Goal: Task Accomplishment & Management: Complete application form

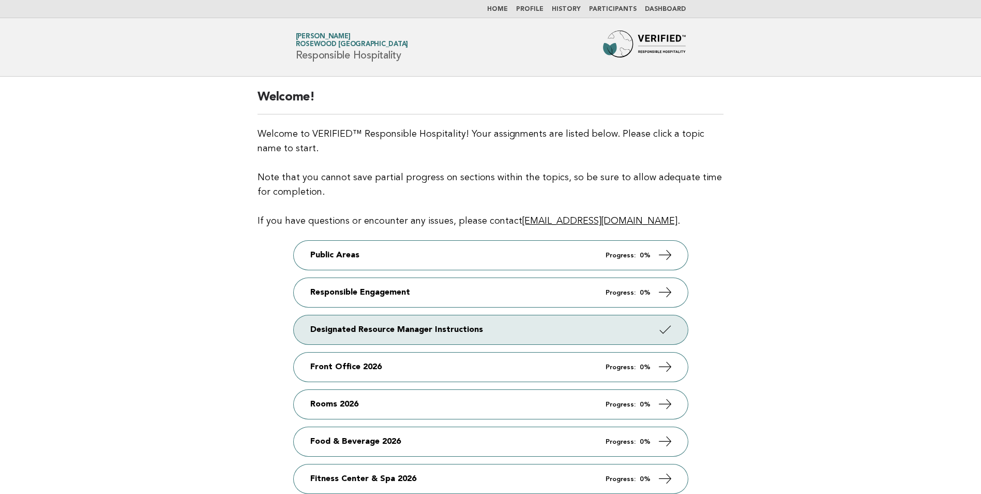
click at [652, 8] on link "Dashboard" at bounding box center [665, 9] width 41 height 6
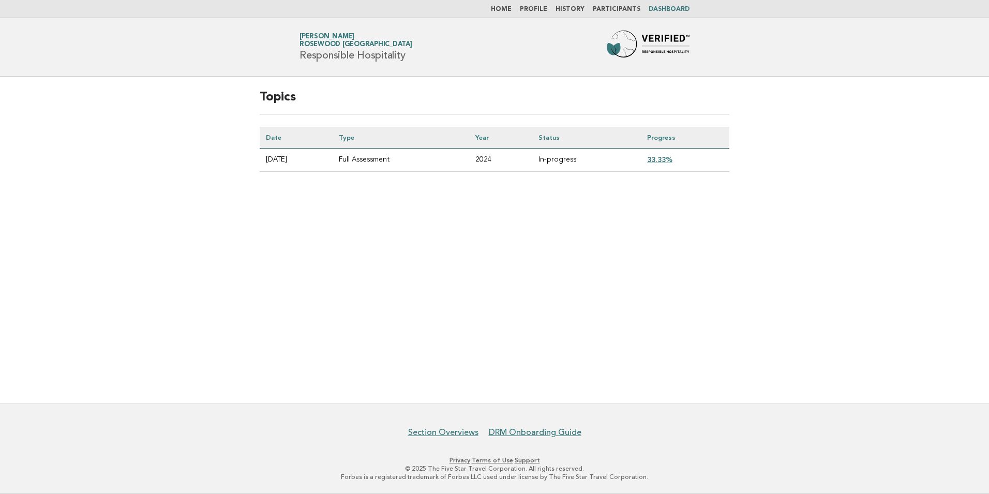
click at [575, 10] on link "History" at bounding box center [570, 9] width 29 height 6
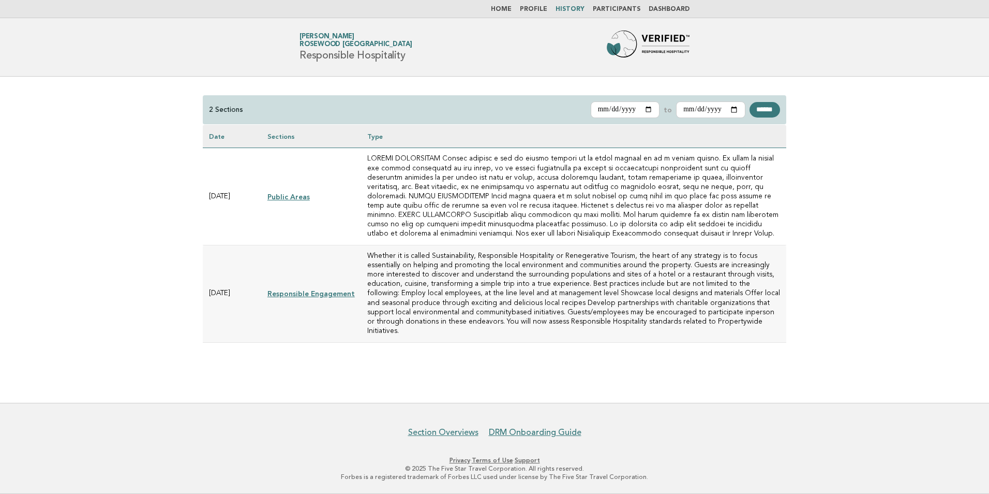
click at [533, 6] on link "Profile" at bounding box center [533, 9] width 27 height 6
click at [539, 9] on link "Profile" at bounding box center [533, 9] width 27 height 6
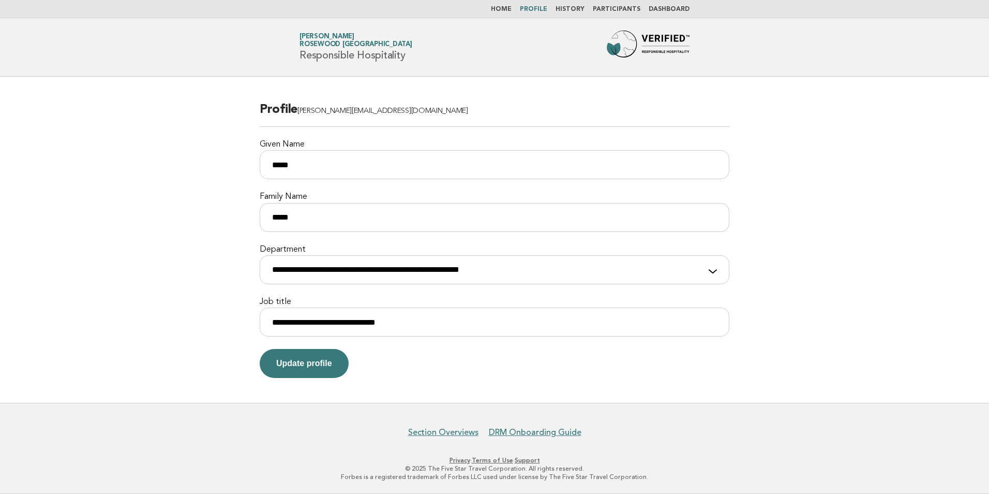
click at [512, 12] on link "Home" at bounding box center [501, 9] width 21 height 6
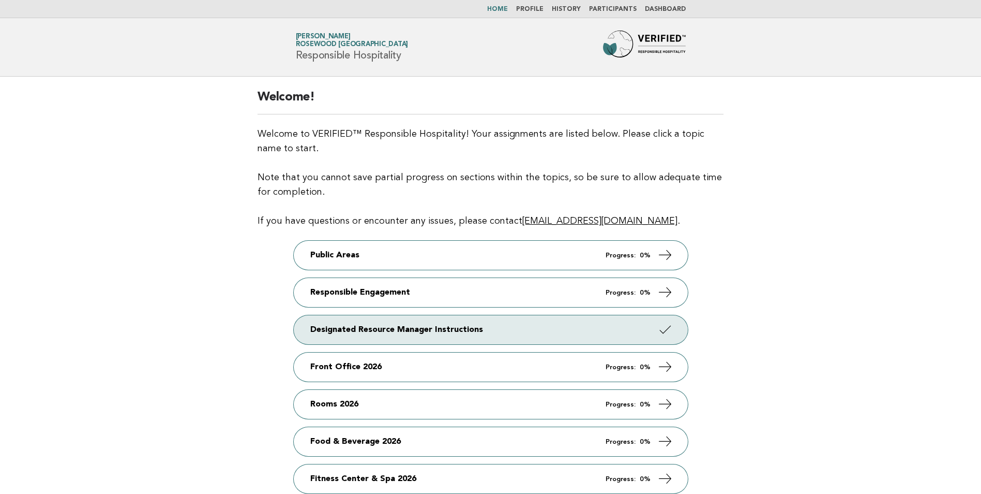
click at [661, 13] on li "Dashboard" at bounding box center [665, 9] width 41 height 8
click at [661, 10] on link "Dashboard" at bounding box center [665, 9] width 41 height 6
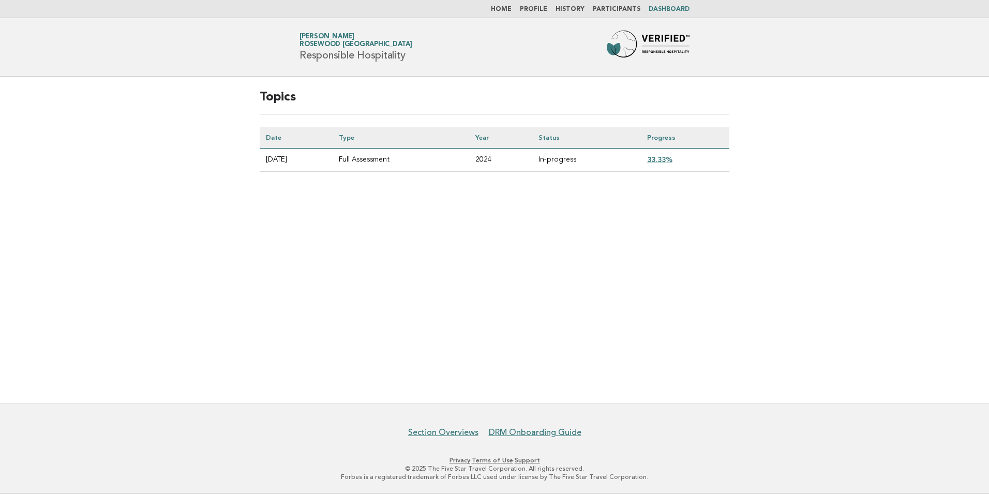
click at [659, 160] on link "33.33%" at bounding box center [659, 159] width 25 height 8
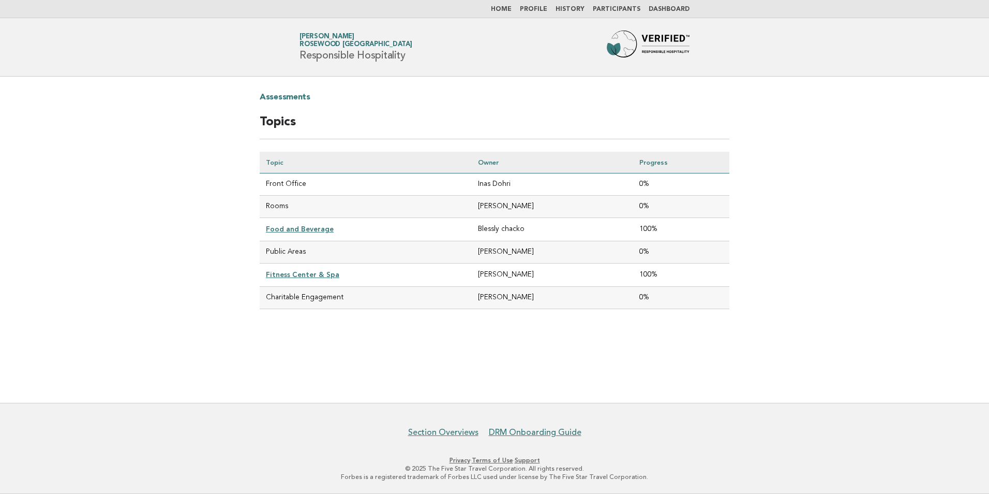
click at [309, 228] on link "Food and Beverage" at bounding box center [300, 229] width 68 height 8
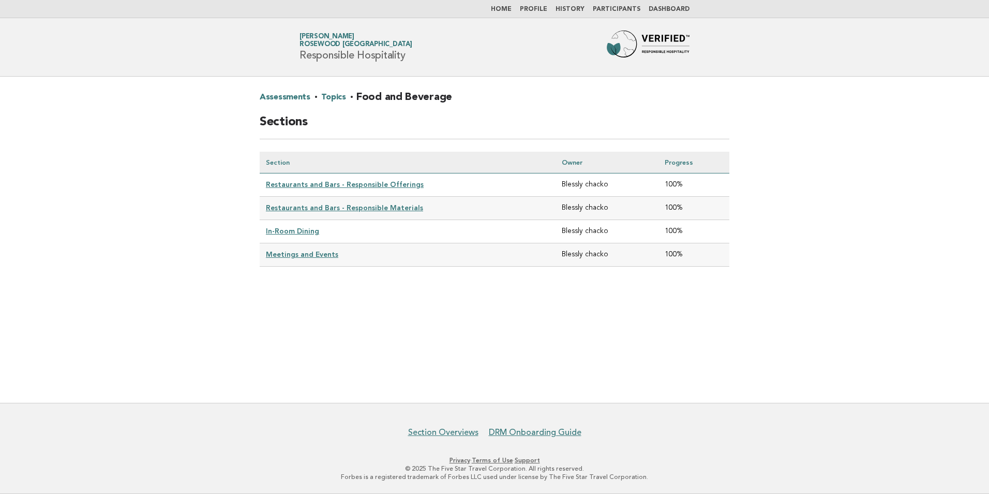
click at [318, 182] on link "Restaurants and Bars - Responsible Offerings" at bounding box center [345, 184] width 158 height 8
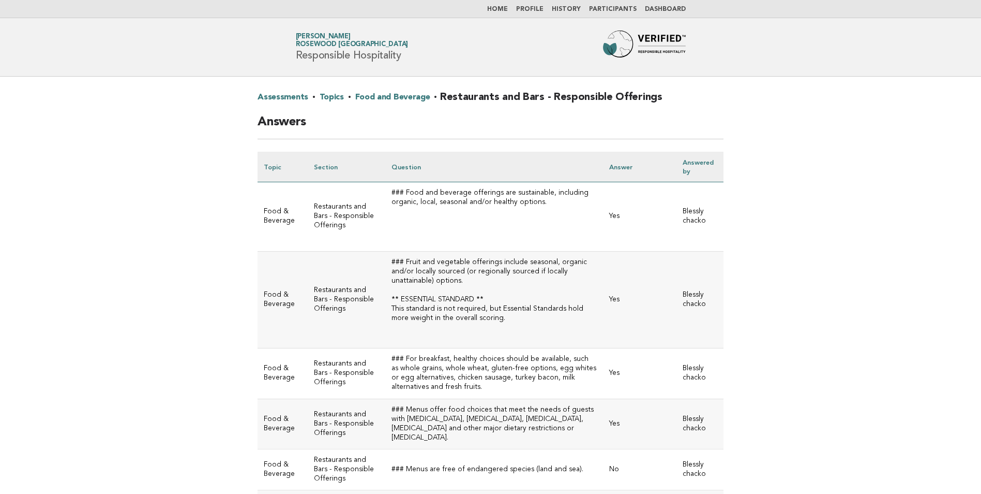
click at [508, 12] on link "Home" at bounding box center [497, 9] width 21 height 6
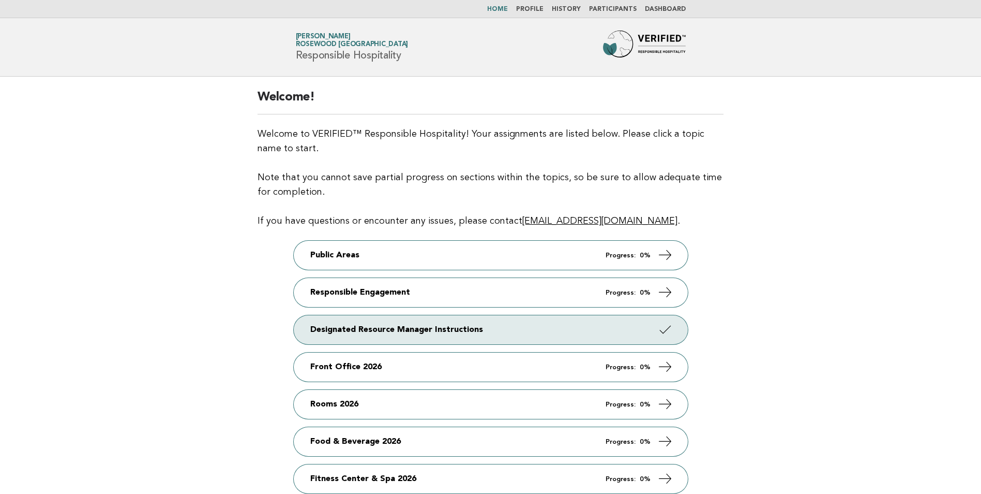
click at [669, 3] on nav "Home Profile History Participants Dashboard" at bounding box center [490, 9] width 981 height 18
click at [669, 6] on li "Dashboard" at bounding box center [665, 9] width 41 height 8
click at [663, 6] on link "Dashboard" at bounding box center [665, 9] width 41 height 6
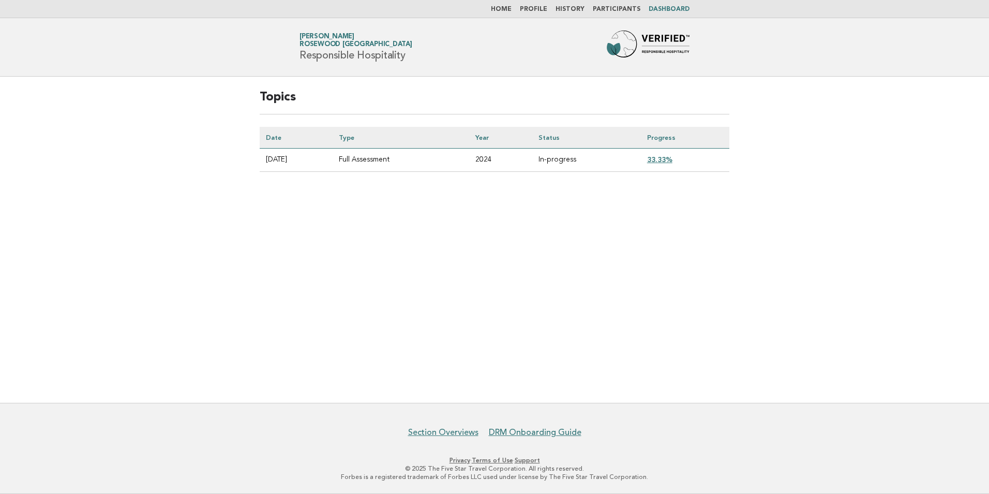
click at [667, 157] on link "33.33%" at bounding box center [659, 159] width 25 height 8
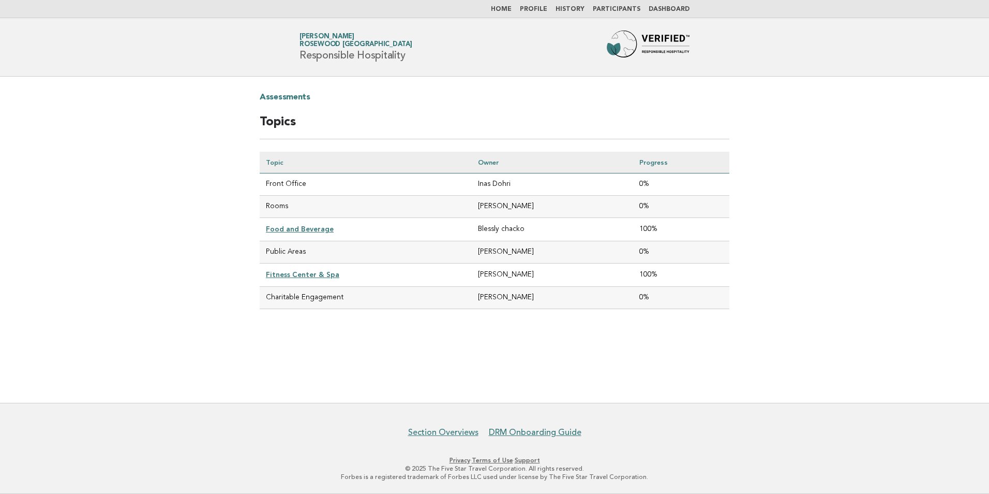
click at [512, 12] on link "Home" at bounding box center [501, 9] width 21 height 6
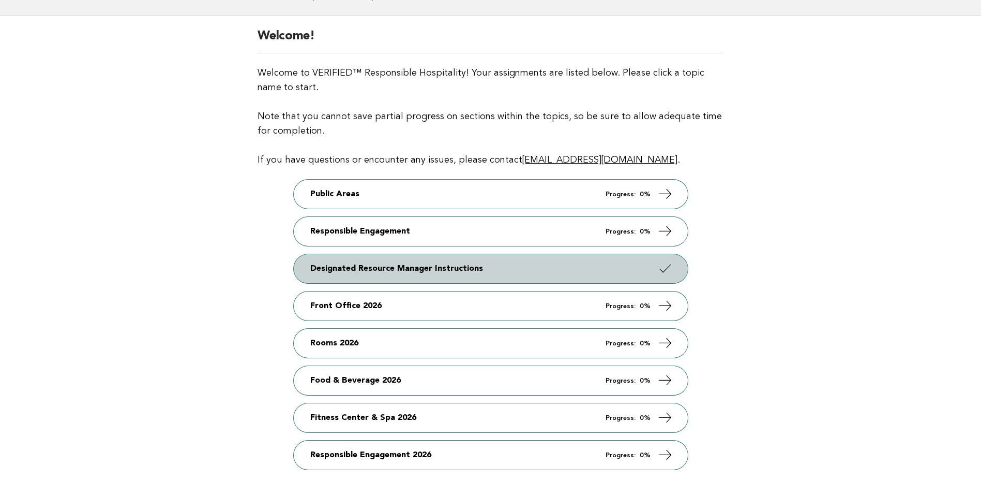
scroll to position [155, 0]
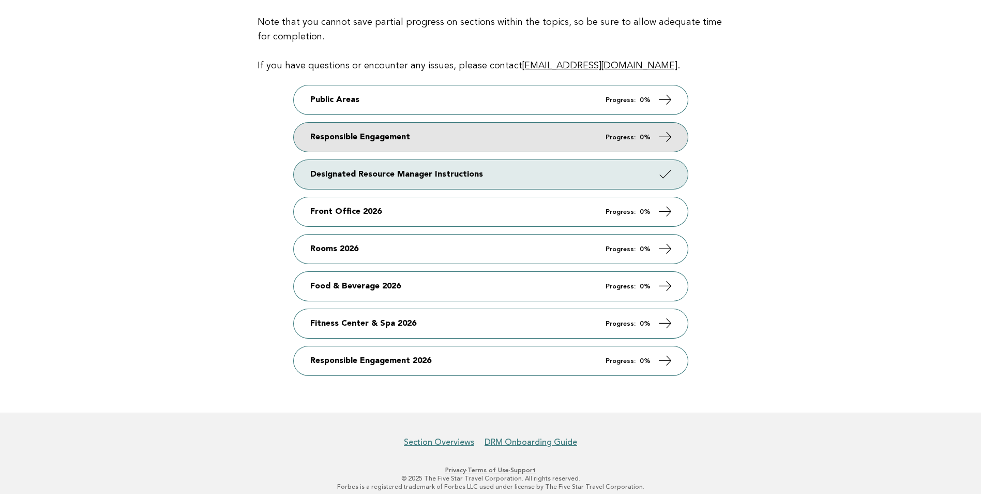
click at [417, 137] on link "Responsible Engagement Progress: 0%" at bounding box center [491, 137] width 394 height 29
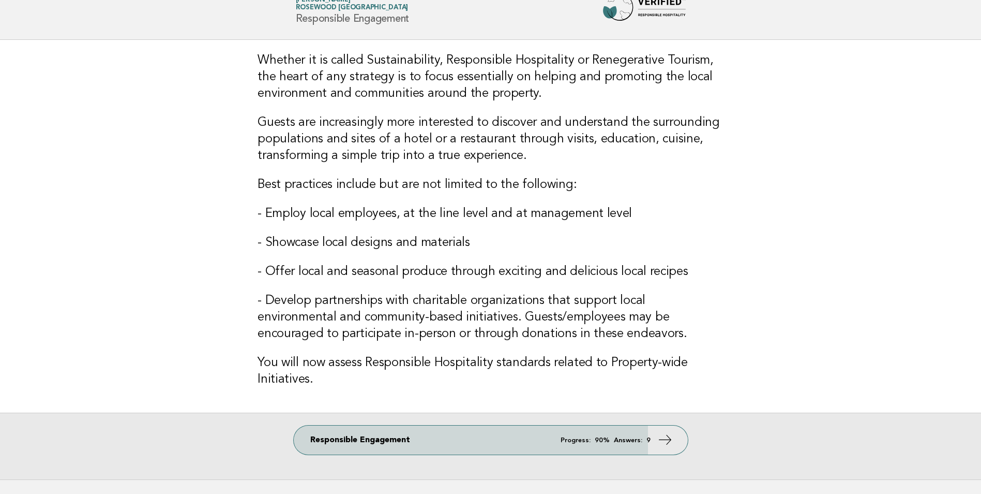
scroll to position [103, 0]
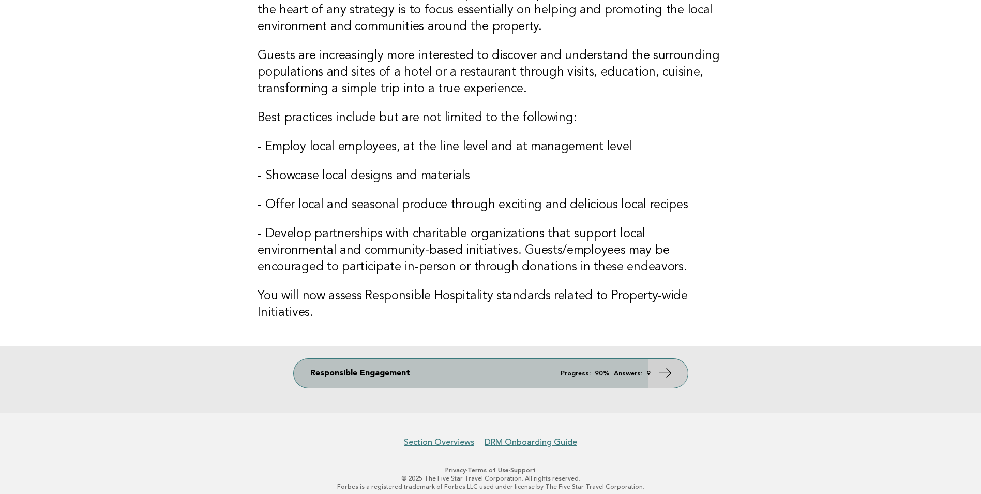
click at [655, 375] on link "Responsible Engagement Progress: 90% Answers: 9" at bounding box center [491, 373] width 394 height 29
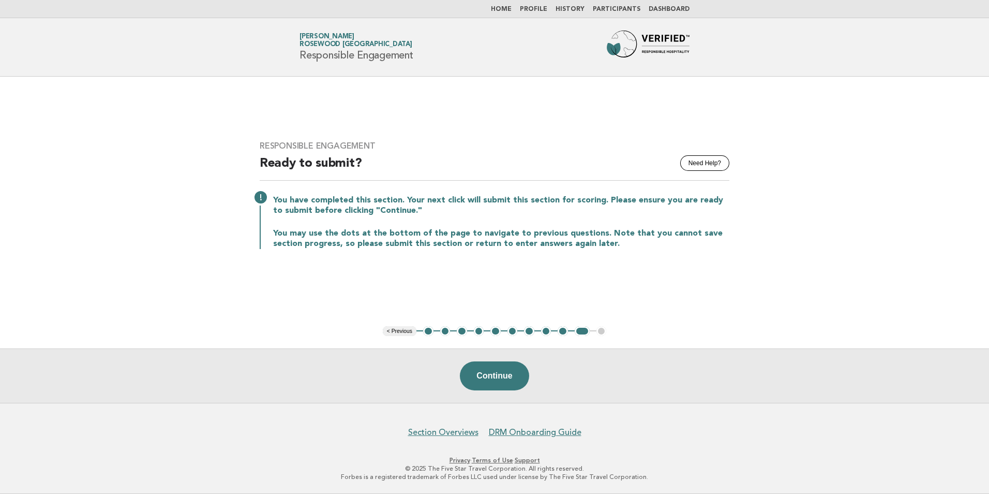
click at [429, 332] on button "1" at bounding box center [428, 331] width 10 height 10
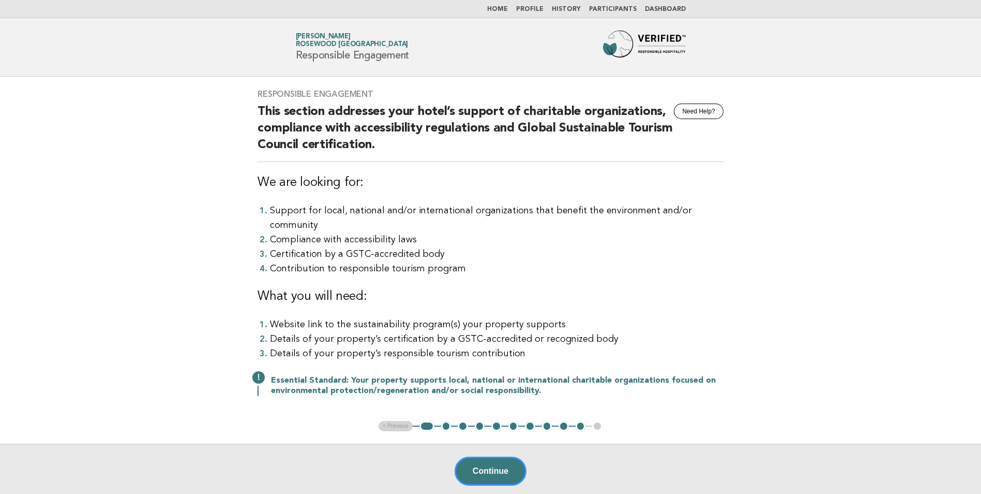
click at [443, 421] on button "2" at bounding box center [446, 426] width 10 height 10
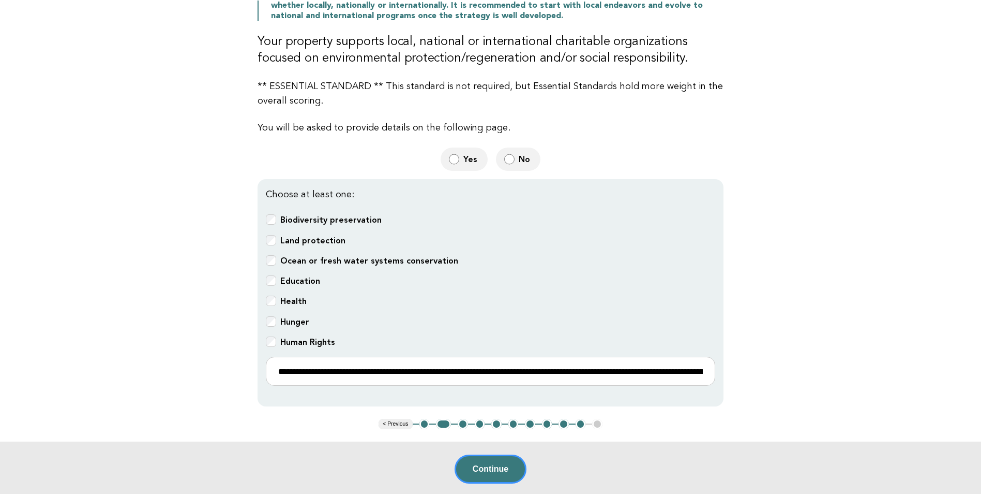
scroll to position [155, 0]
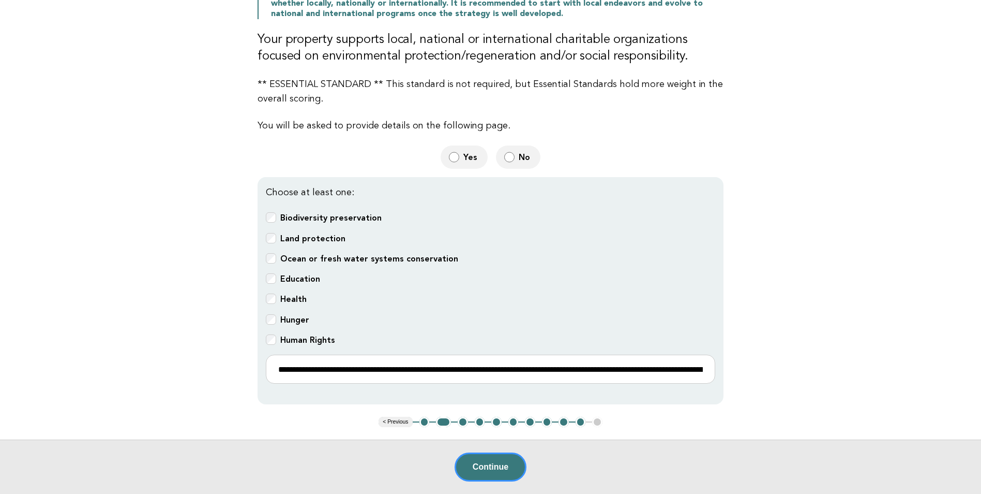
click at [462, 418] on button "3" at bounding box center [463, 421] width 10 height 10
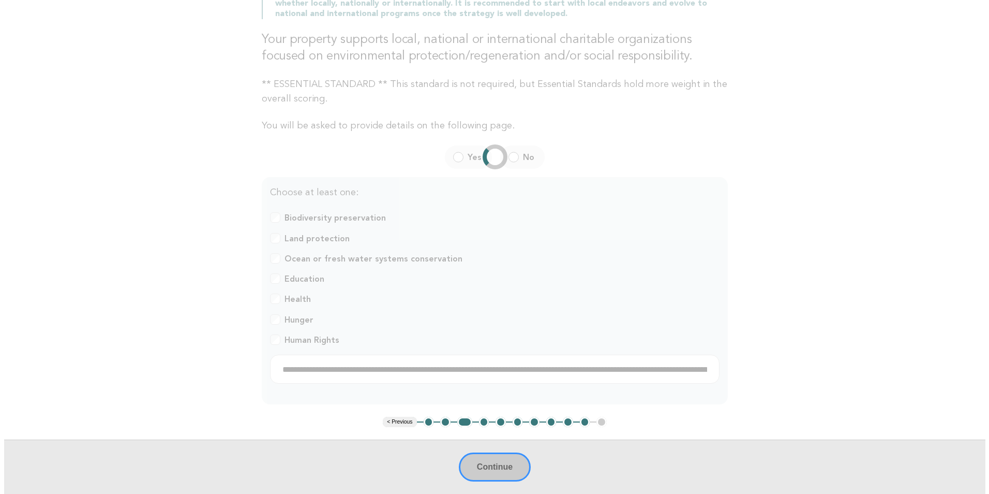
scroll to position [0, 0]
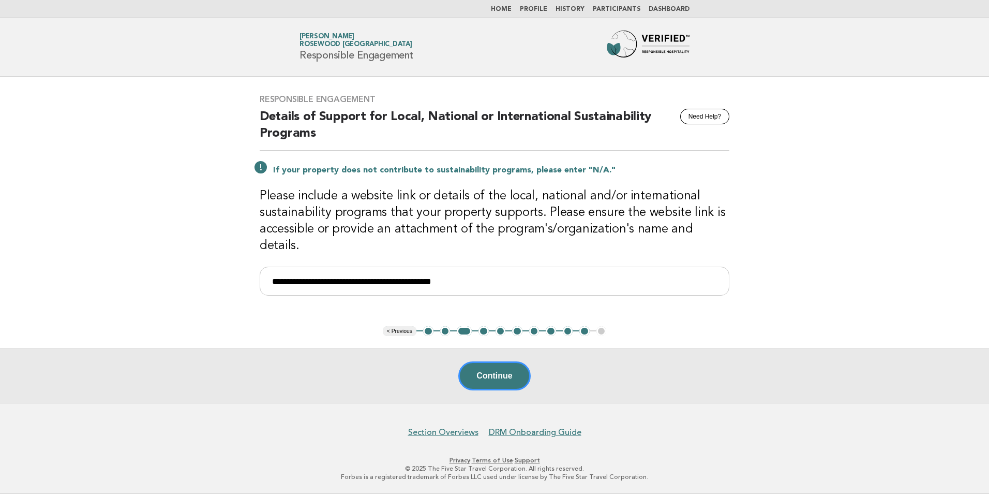
click at [484, 332] on button "4" at bounding box center [484, 331] width 10 height 10
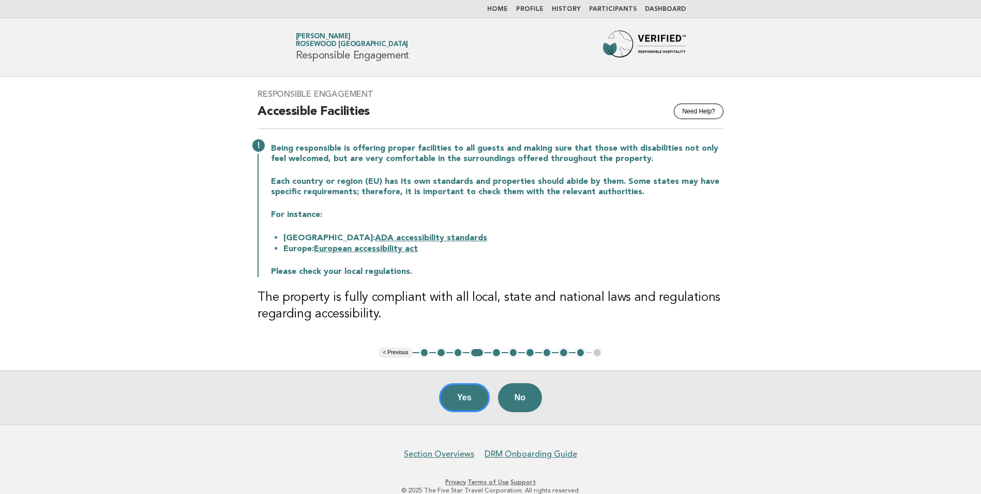
click at [493, 355] on button "5" at bounding box center [496, 352] width 10 height 10
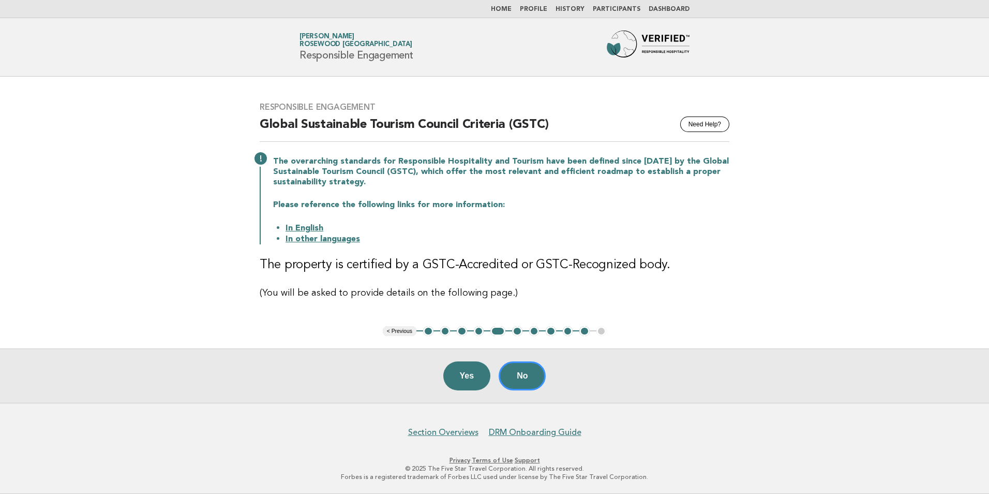
click at [519, 333] on button "6" at bounding box center [517, 331] width 10 height 10
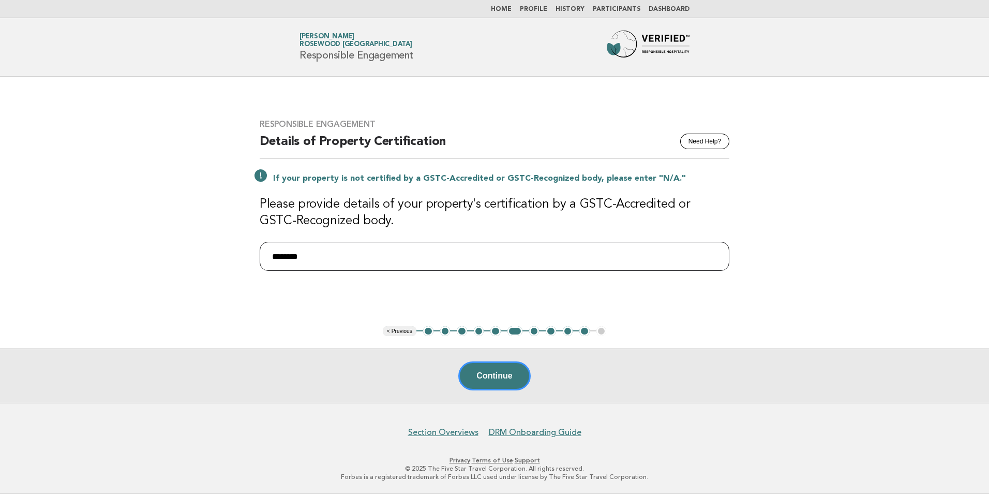
click at [320, 257] on input "********" at bounding box center [495, 256] width 470 height 29
drag, startPoint x: 320, startPoint y: 257, endPoint x: 231, endPoint y: 244, distance: 89.4
click at [231, 244] on main "Responsible Engagement Need Help? Details of Property Certification If your pro…" at bounding box center [494, 240] width 989 height 326
type input "***"
click at [489, 375] on button "Continue" at bounding box center [494, 375] width 72 height 29
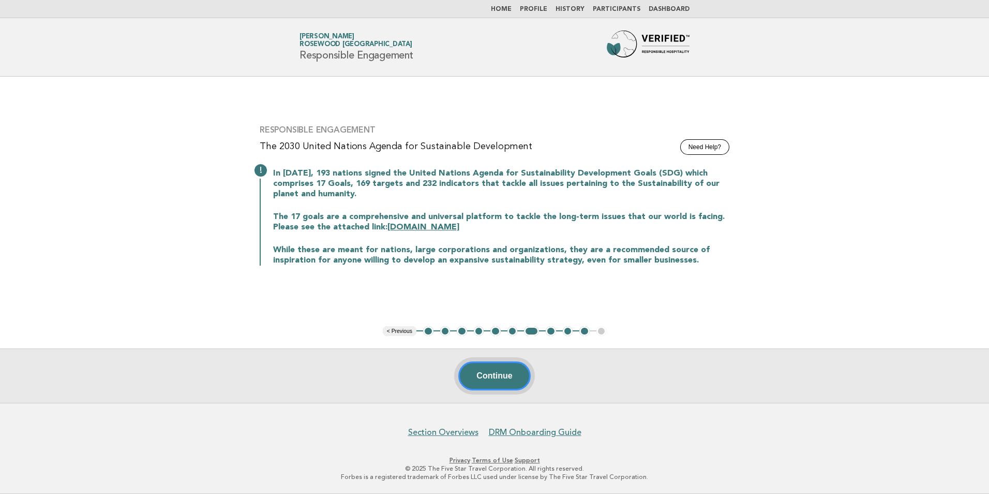
click at [485, 378] on button "Continue" at bounding box center [494, 375] width 72 height 29
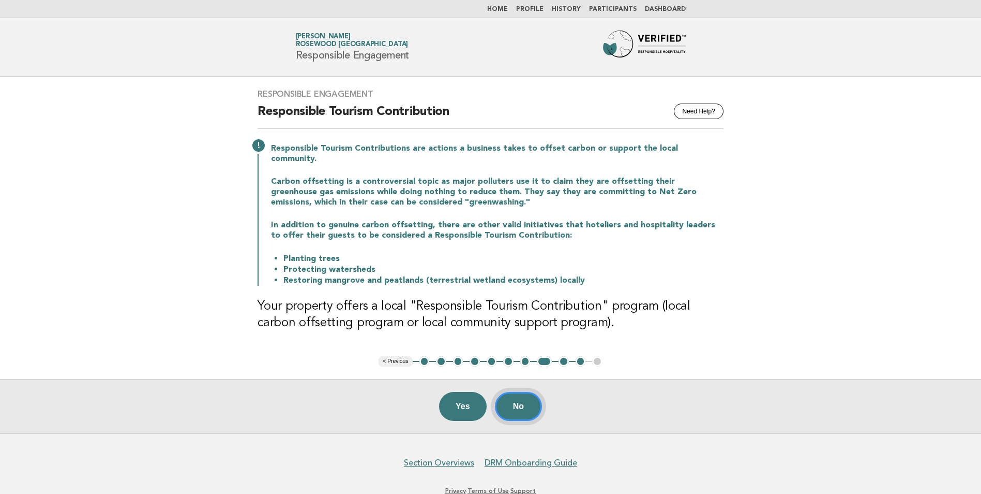
click at [518, 402] on button "No" at bounding box center [518, 406] width 47 height 29
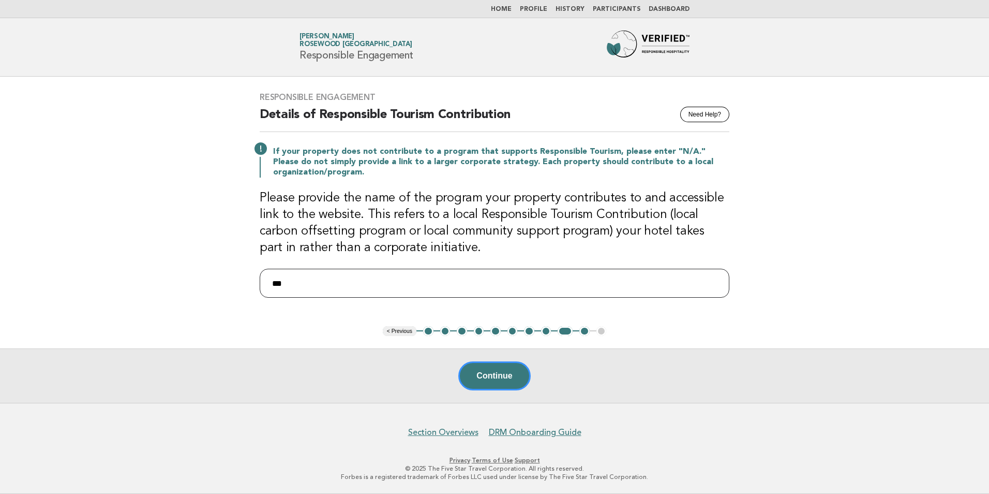
click at [394, 282] on input "***" at bounding box center [495, 282] width 470 height 29
drag, startPoint x: 664, startPoint y: 217, endPoint x: 356, endPoint y: 236, distance: 308.4
click at [356, 236] on h3 "Please provide the name of the program your property contributes to and accessi…" at bounding box center [495, 223] width 470 height 66
copy h3 "local carbon offsetting program"
click at [667, 6] on link "Dashboard" at bounding box center [669, 9] width 41 height 6
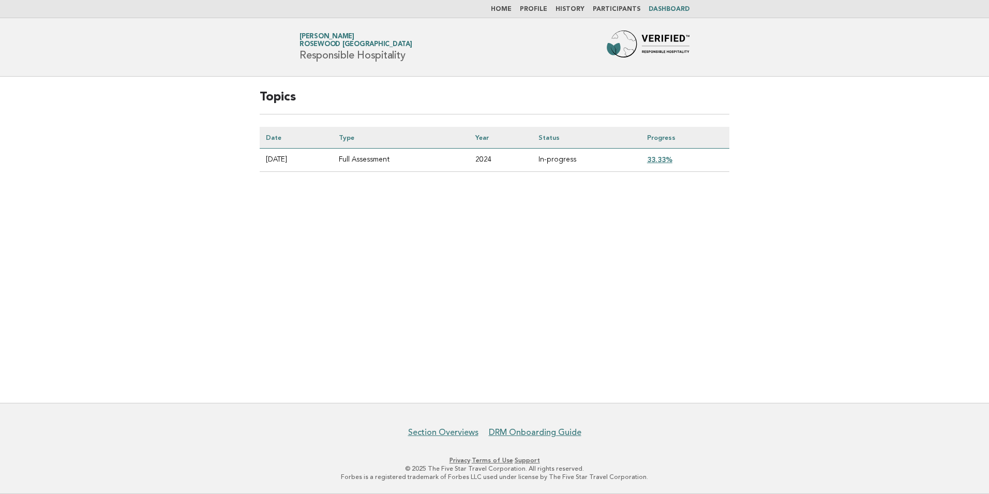
click at [661, 161] on link "33.33%" at bounding box center [659, 159] width 25 height 8
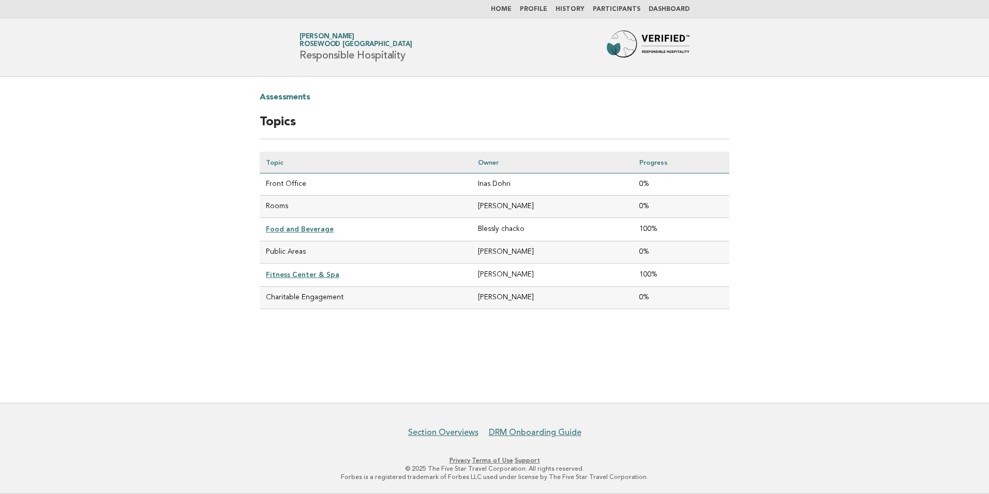
click at [512, 12] on link "Home" at bounding box center [501, 9] width 21 height 6
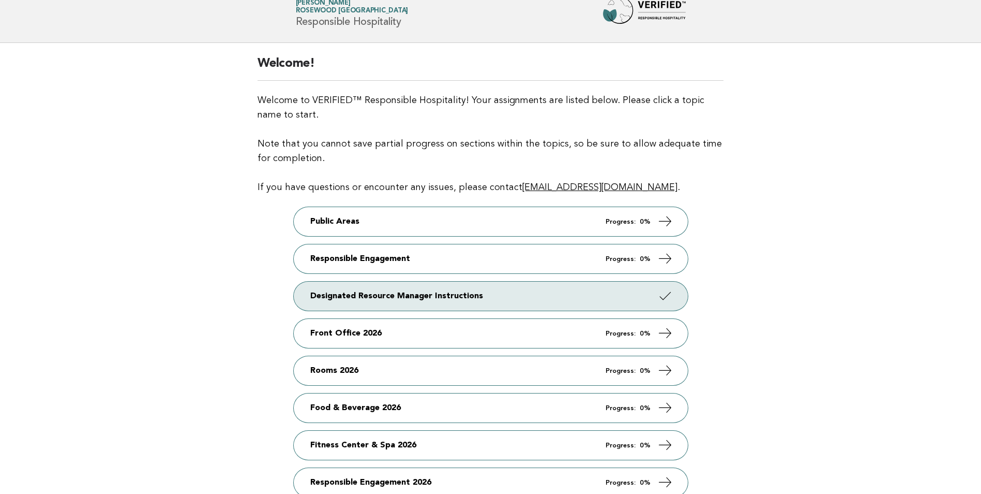
scroll to position [52, 0]
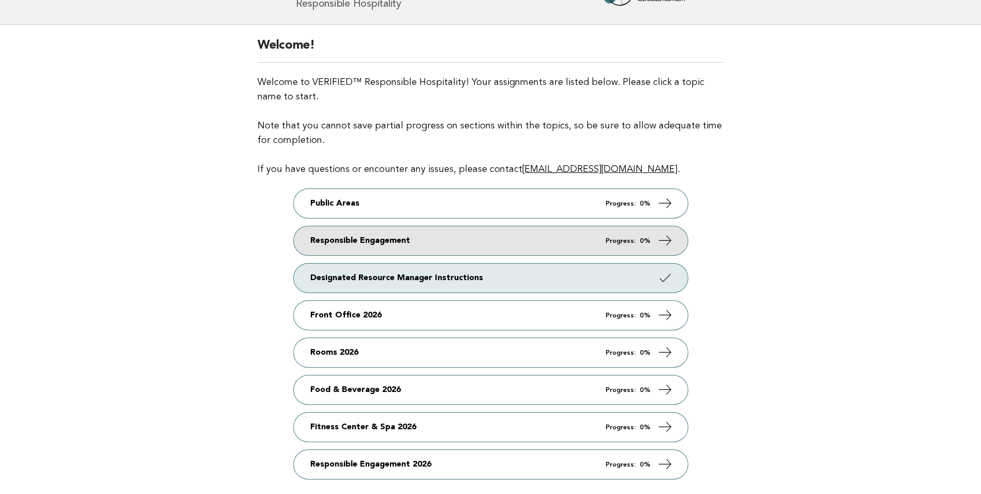
click at [433, 239] on link "Responsible Engagement Progress: 0%" at bounding box center [491, 240] width 394 height 29
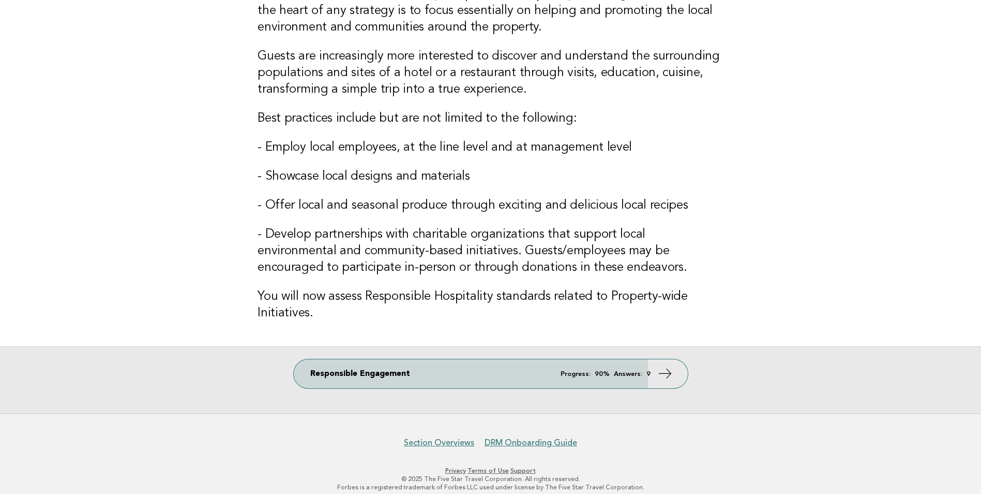
scroll to position [103, 0]
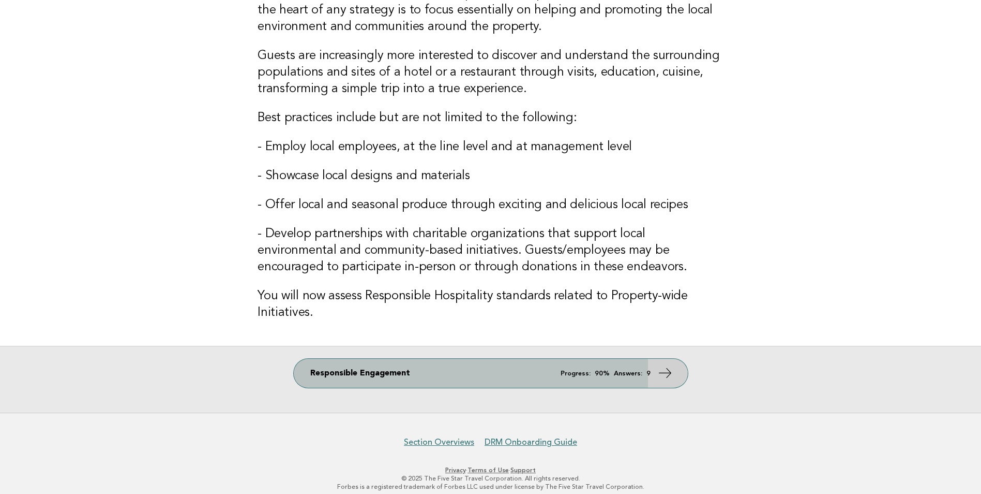
click at [653, 378] on link "Responsible Engagement Progress: 90% Answers: 9" at bounding box center [491, 373] width 394 height 29
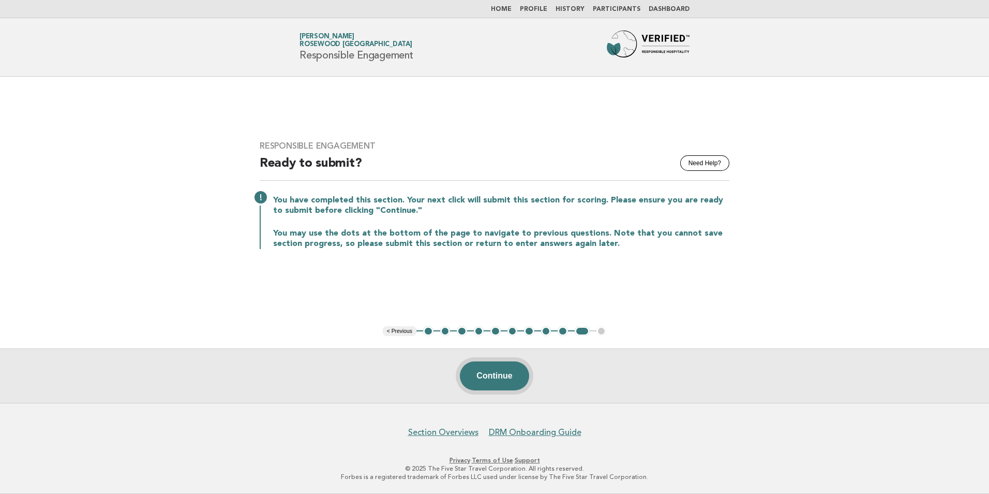
click at [487, 378] on button "Continue" at bounding box center [494, 375] width 69 height 29
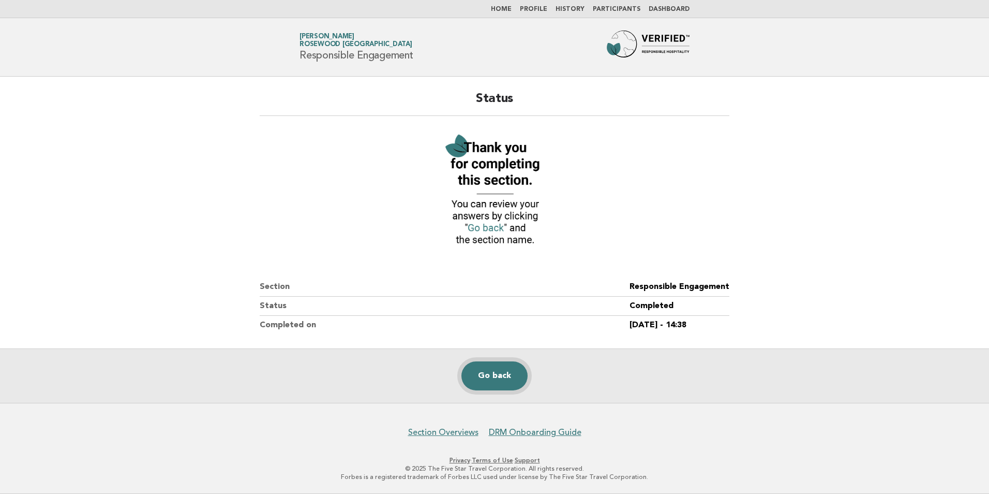
click at [485, 376] on link "Go back" at bounding box center [494, 375] width 66 height 29
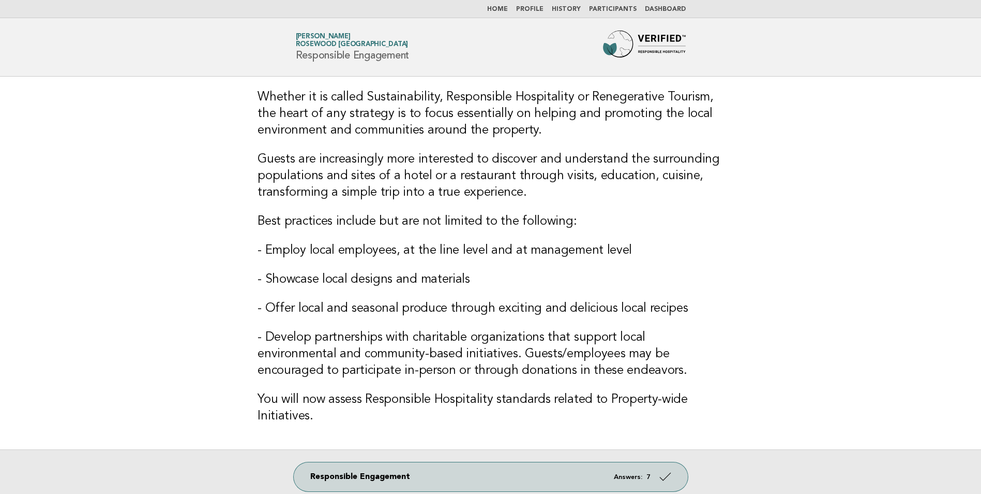
click at [666, 8] on link "Dashboard" at bounding box center [665, 9] width 41 height 6
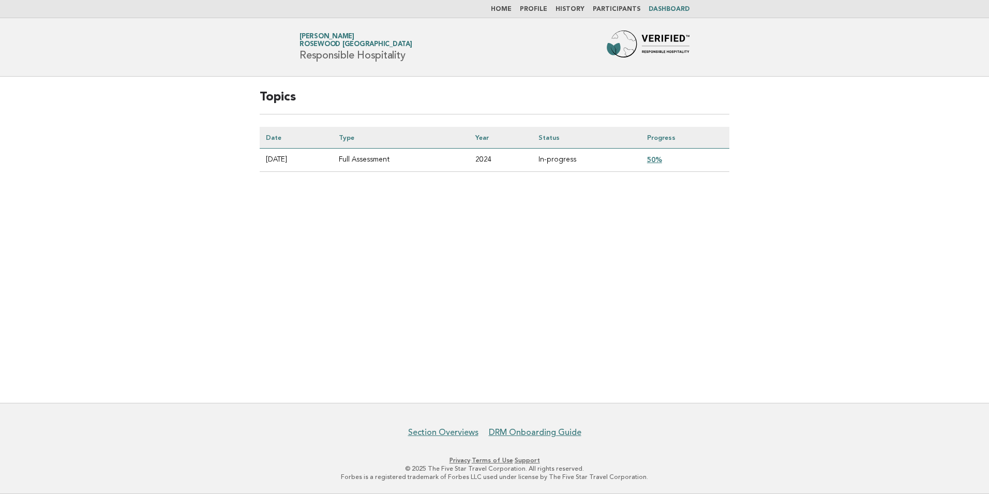
click at [661, 159] on link "50%" at bounding box center [654, 159] width 15 height 8
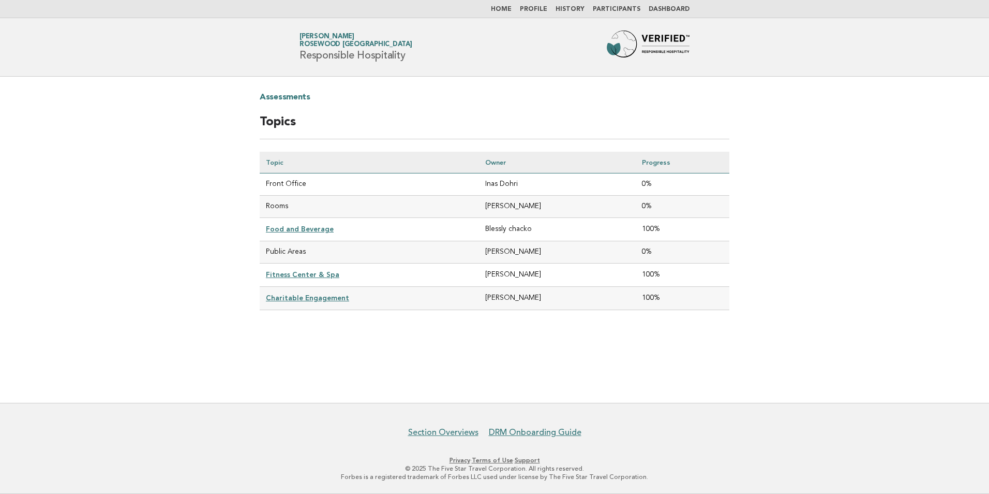
click at [510, 8] on link "Home" at bounding box center [501, 9] width 21 height 6
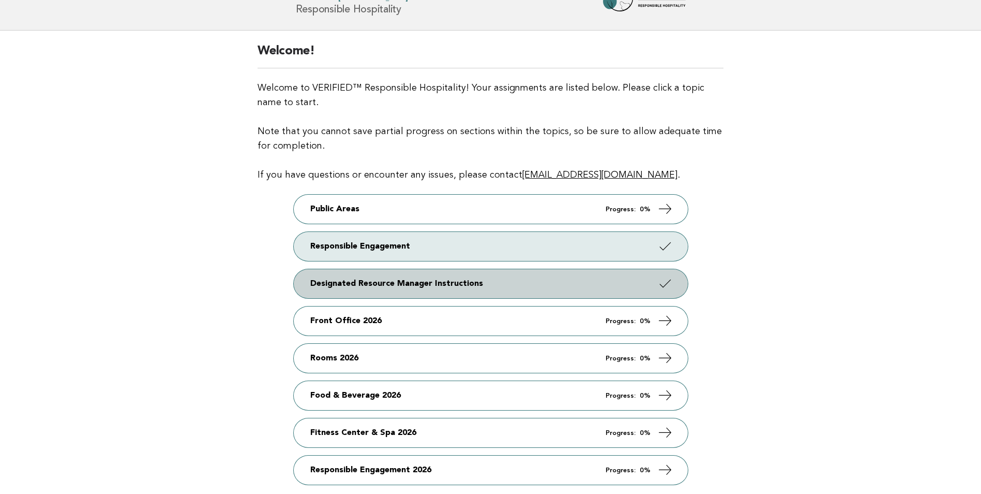
scroll to position [103, 0]
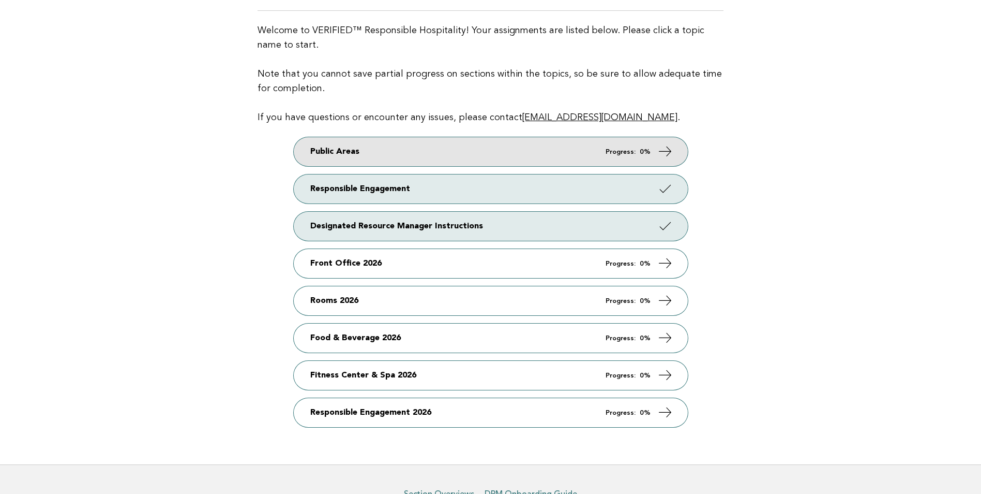
click at [389, 155] on link "Public Areas Progress: 0%" at bounding box center [491, 151] width 394 height 29
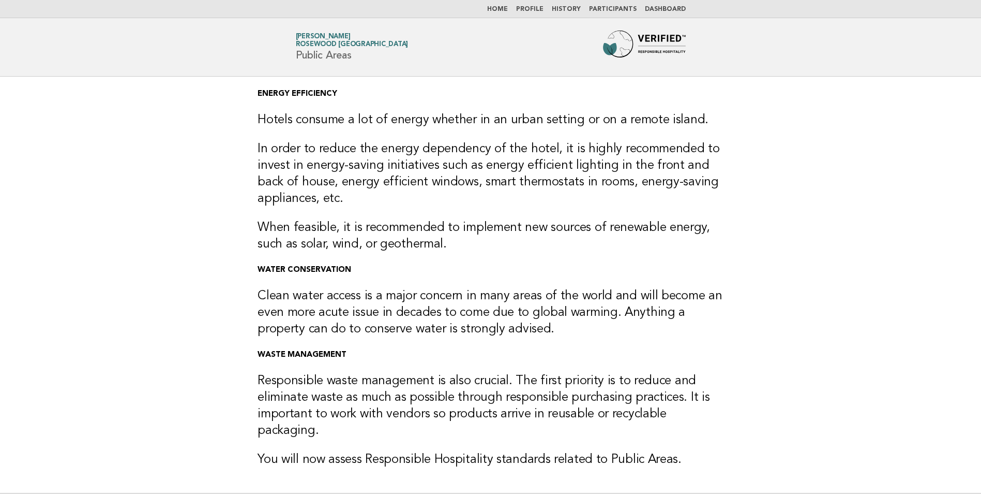
scroll to position [140, 0]
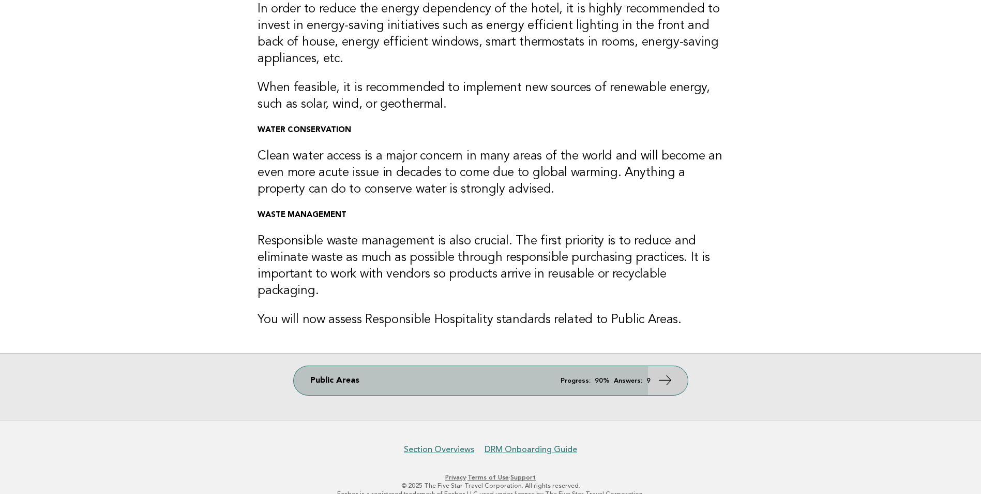
click at [665, 372] on icon at bounding box center [665, 379] width 15 height 15
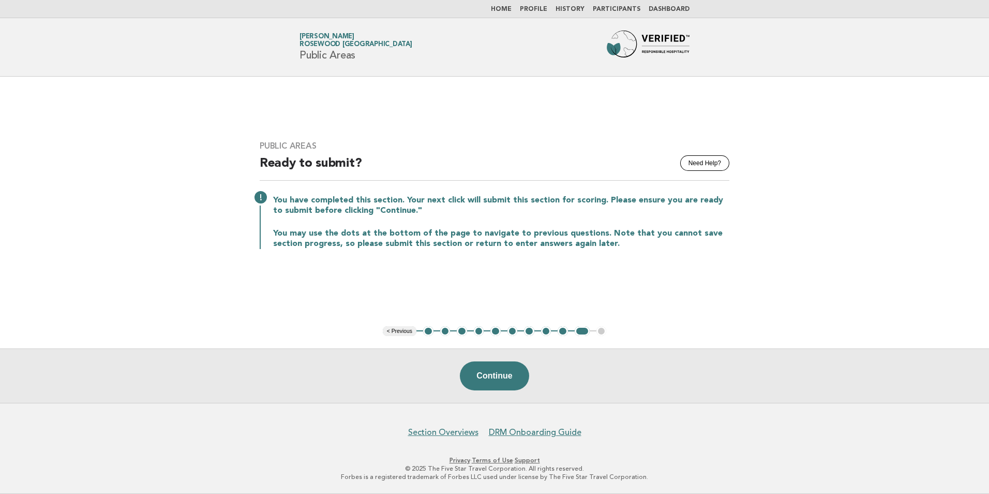
click at [430, 332] on button "1" at bounding box center [428, 331] width 10 height 10
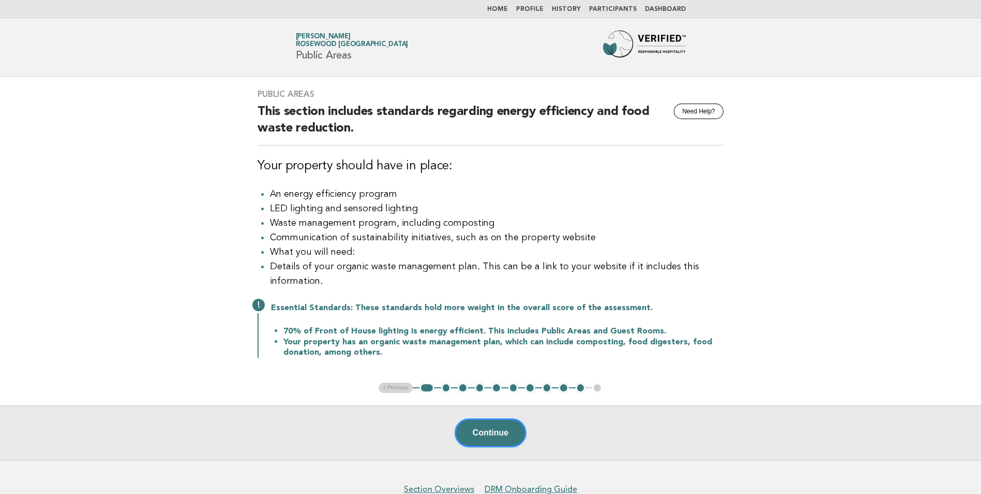
click at [447, 393] on button "2" at bounding box center [446, 387] width 10 height 10
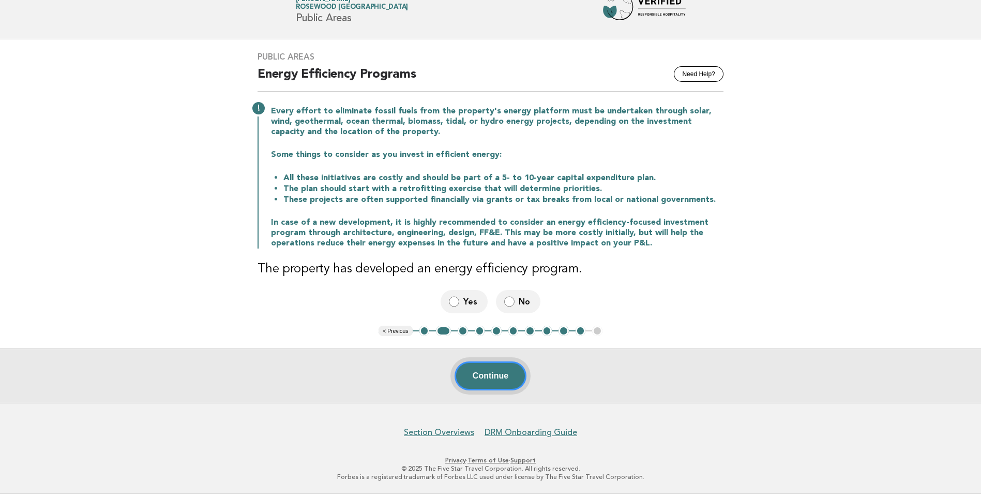
scroll to position [37, 0]
click at [479, 377] on button "Continue" at bounding box center [491, 376] width 72 height 29
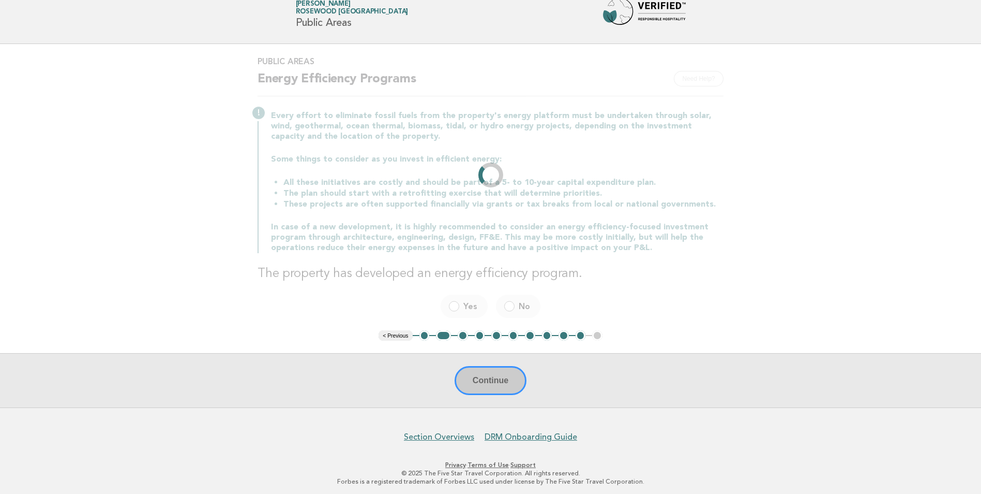
scroll to position [0, 0]
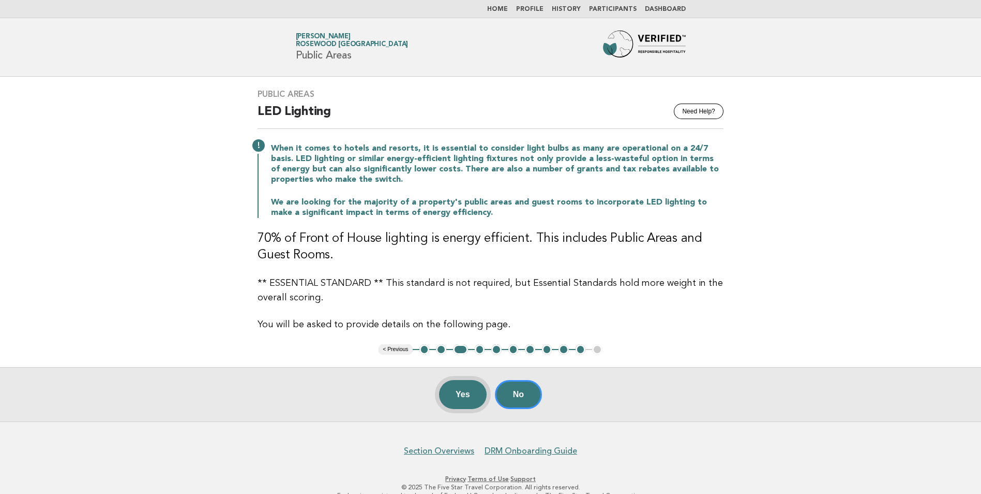
click at [466, 398] on button "Yes" at bounding box center [463, 394] width 48 height 29
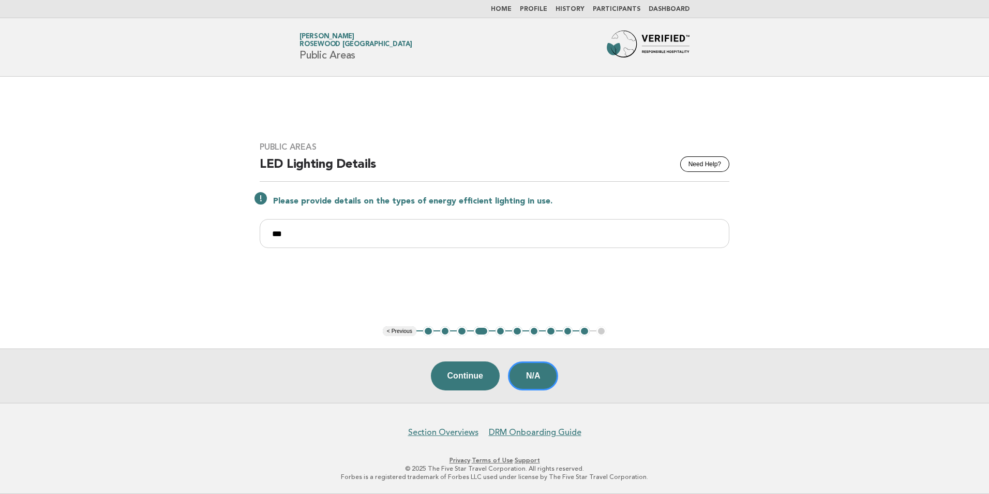
click at [547, 202] on p "Please provide details on the types of energy efficient lighting in use." at bounding box center [501, 201] width 456 height 10
click at [498, 331] on button "5" at bounding box center [501, 331] width 10 height 10
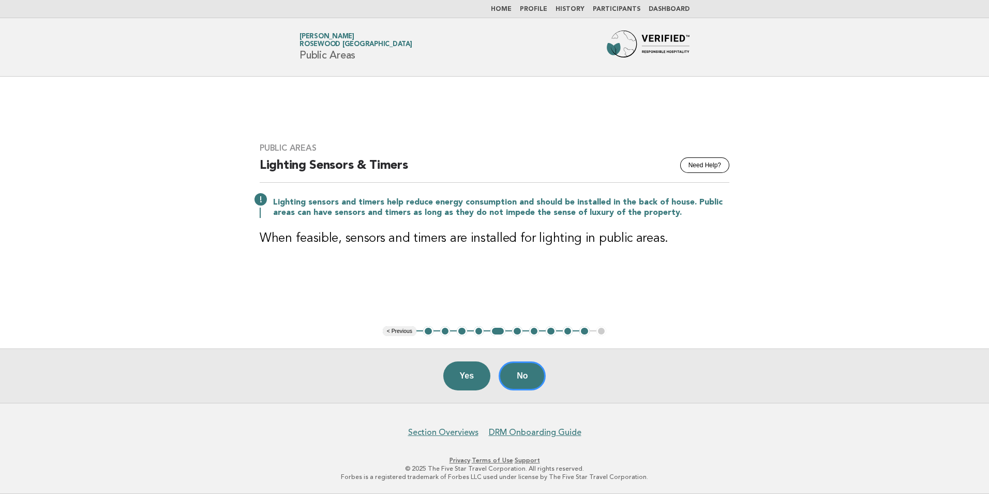
click at [516, 330] on button "6" at bounding box center [517, 331] width 10 height 10
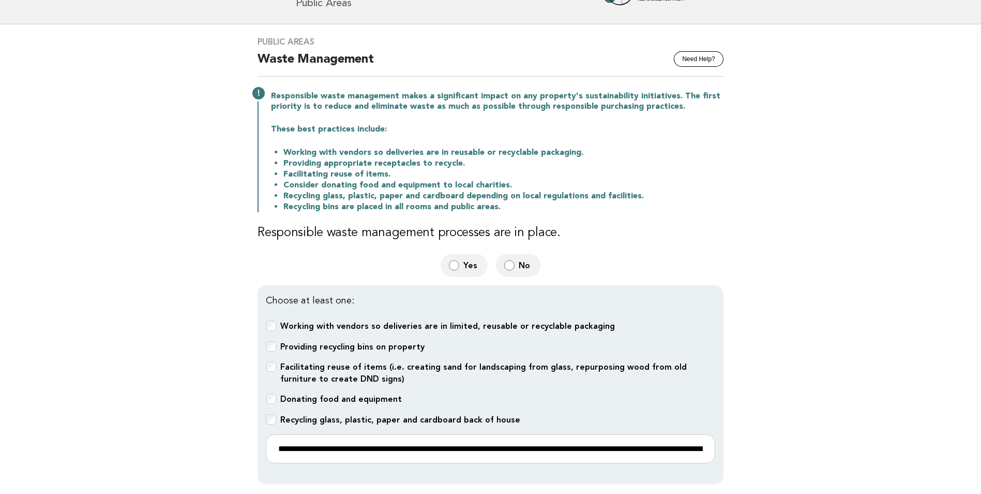
scroll to position [155, 0]
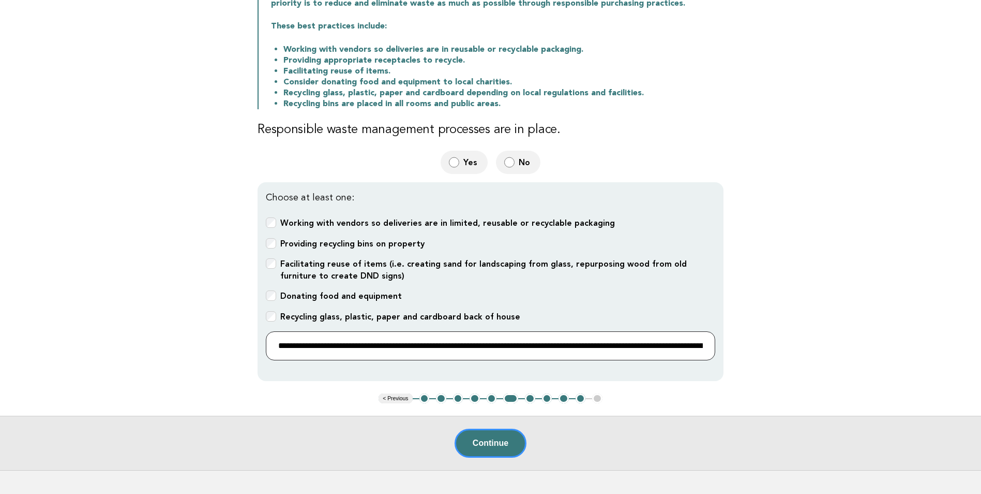
click at [426, 343] on input "**********" at bounding box center [491, 345] width 450 height 29
click at [530, 395] on button "7" at bounding box center [530, 398] width 10 height 10
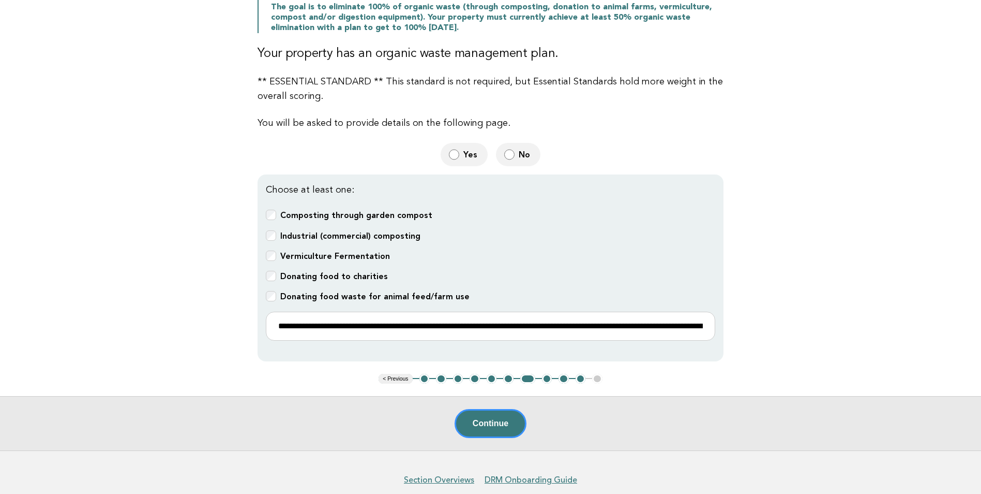
scroll to position [310, 0]
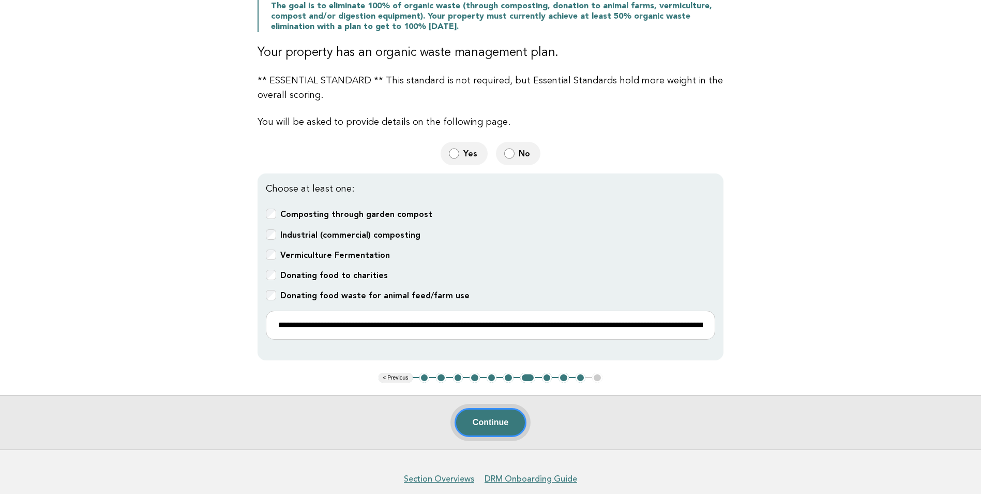
click at [512, 422] on button "Continue" at bounding box center [491, 422] width 72 height 29
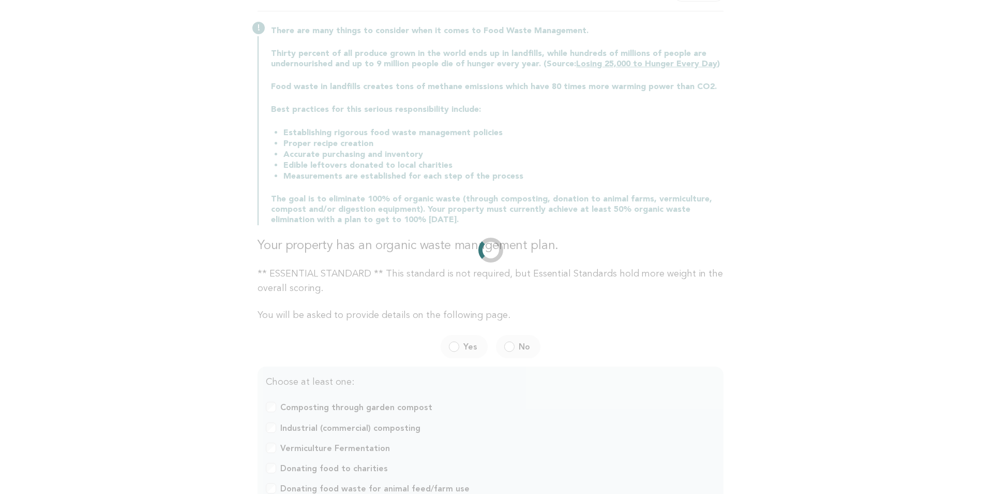
scroll to position [0, 0]
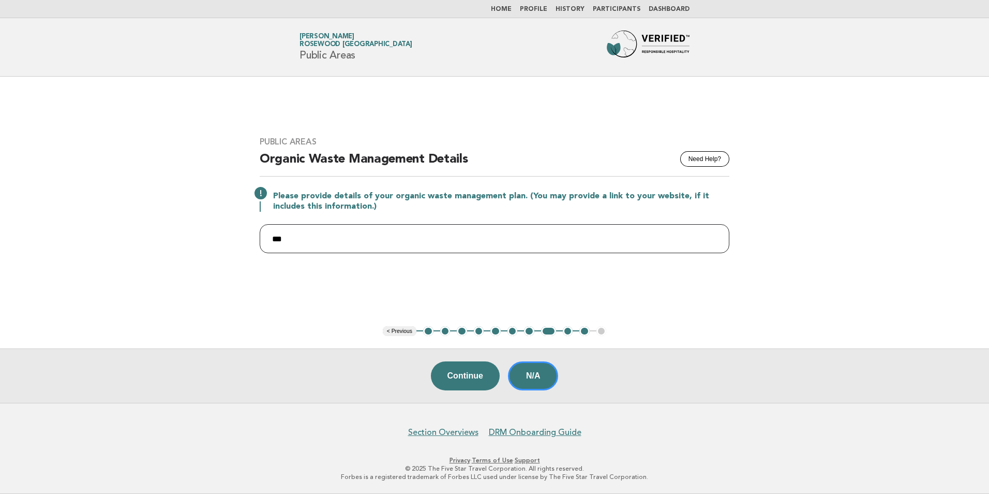
click at [355, 233] on input "***" at bounding box center [495, 238] width 470 height 29
type input "*"
click at [414, 241] on input "text" at bounding box center [495, 238] width 470 height 29
drag, startPoint x: 685, startPoint y: 294, endPoint x: 682, endPoint y: 285, distance: 9.7
click at [685, 294] on main "Public Areas Need Help? Organic Waste Management Details Please provide details…" at bounding box center [494, 240] width 989 height 326
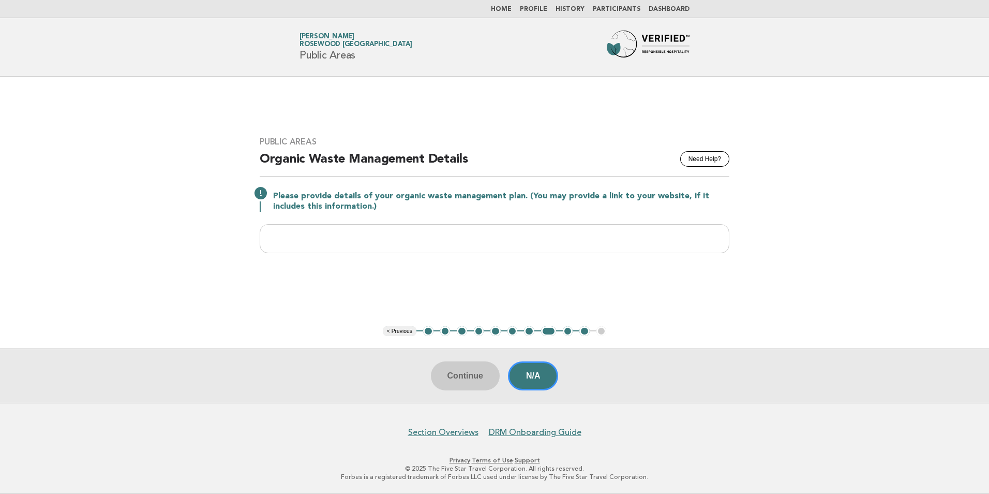
click at [528, 333] on button "7" at bounding box center [529, 331] width 10 height 10
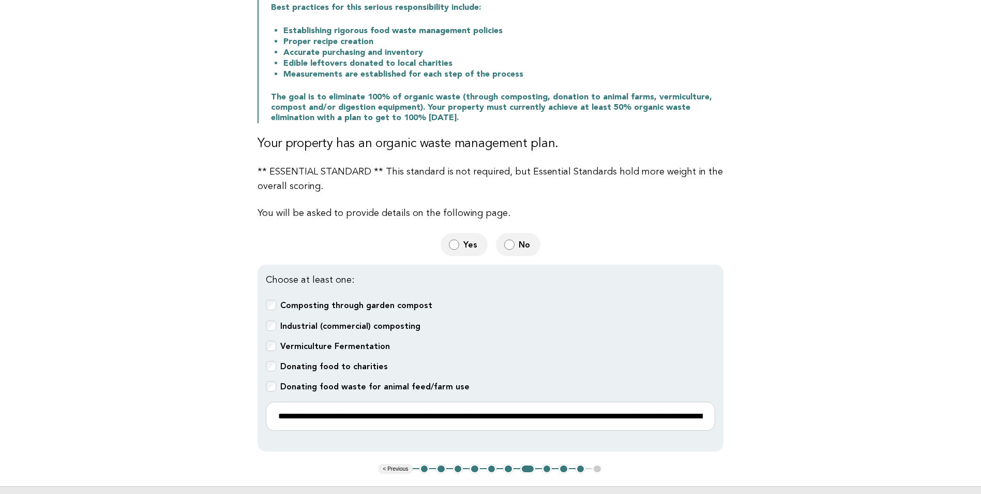
scroll to position [354, 0]
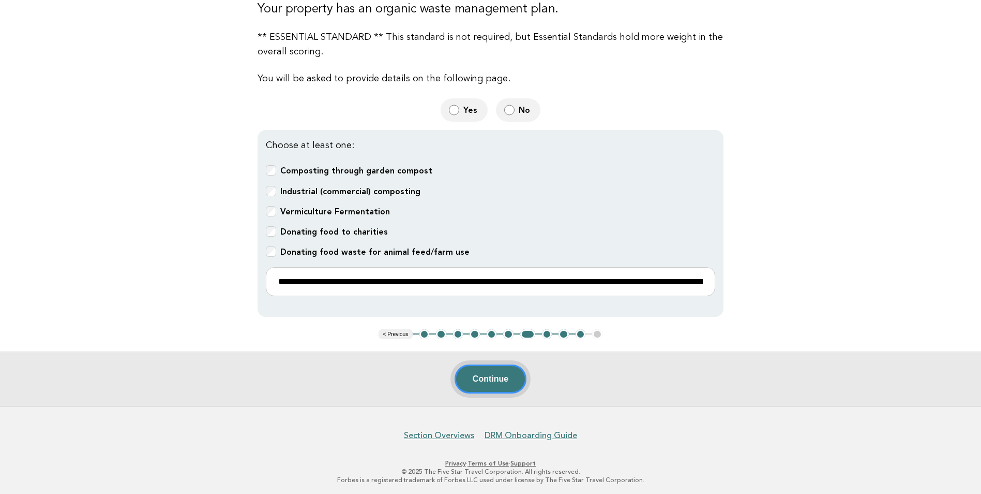
click at [491, 384] on button "Continue" at bounding box center [491, 378] width 72 height 29
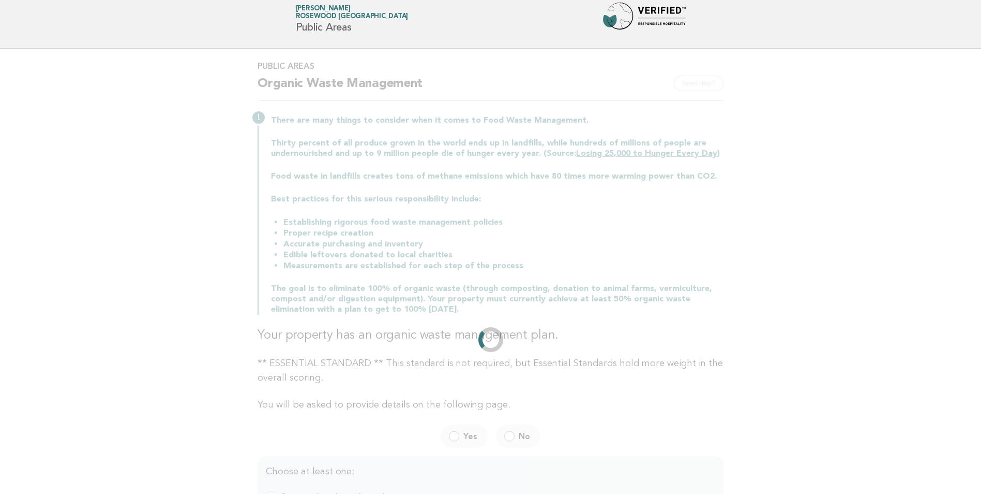
scroll to position [0, 0]
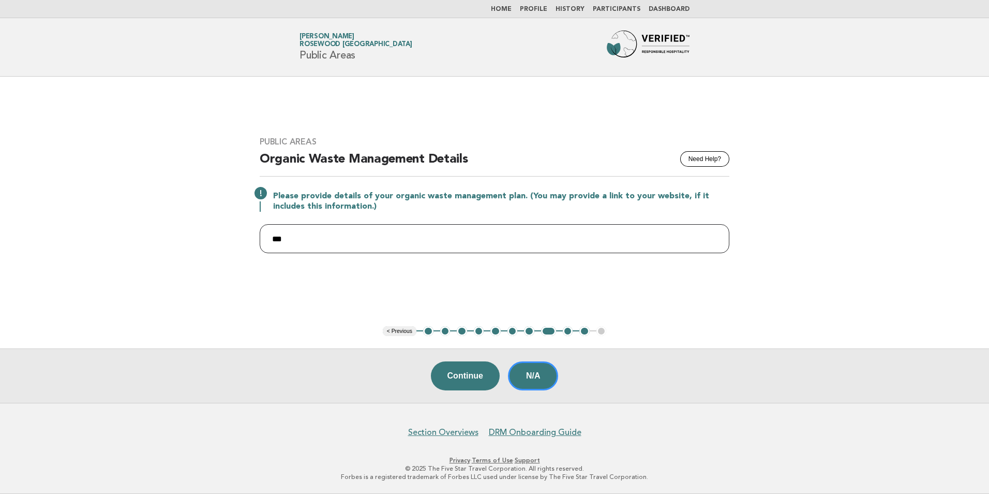
click at [320, 237] on input "***" at bounding box center [495, 238] width 470 height 29
type input "*"
click at [378, 244] on input "text" at bounding box center [495, 238] width 470 height 29
click at [381, 238] on input "text" at bounding box center [495, 238] width 470 height 29
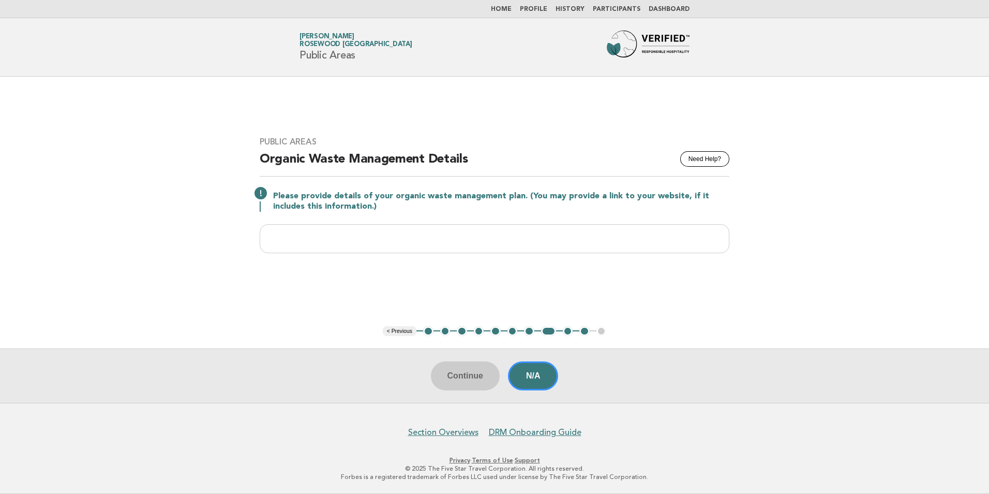
click at [572, 288] on main "Public Areas Need Help? Organic Waste Management Details Please provide details…" at bounding box center [494, 240] width 989 height 326
click at [533, 230] on input "text" at bounding box center [495, 238] width 470 height 29
click at [531, 229] on input "text" at bounding box center [495, 238] width 470 height 29
paste input "**********"
type input "*"
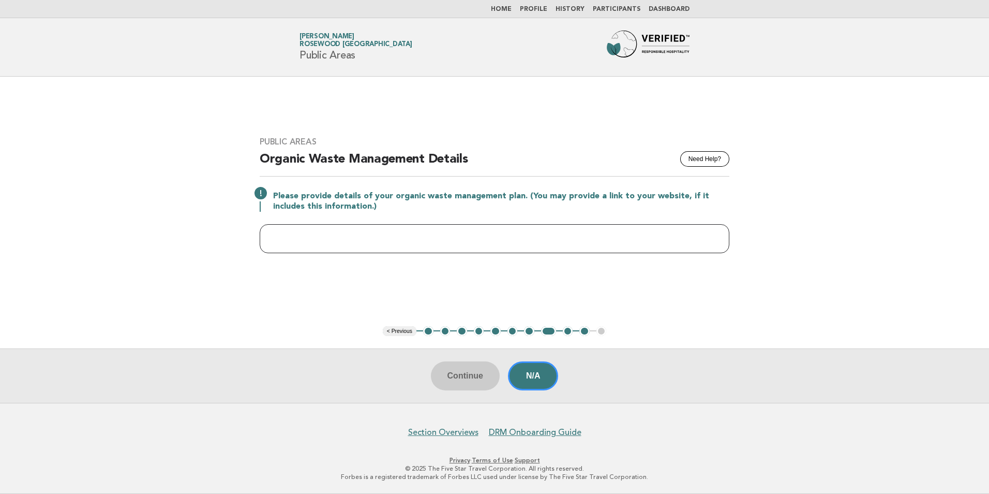
click at [320, 241] on input "text" at bounding box center [495, 238] width 470 height 29
paste input "**********"
type input "**********"
click at [410, 284] on main "**********" at bounding box center [494, 240] width 989 height 326
click at [474, 379] on button "Continue" at bounding box center [465, 375] width 69 height 29
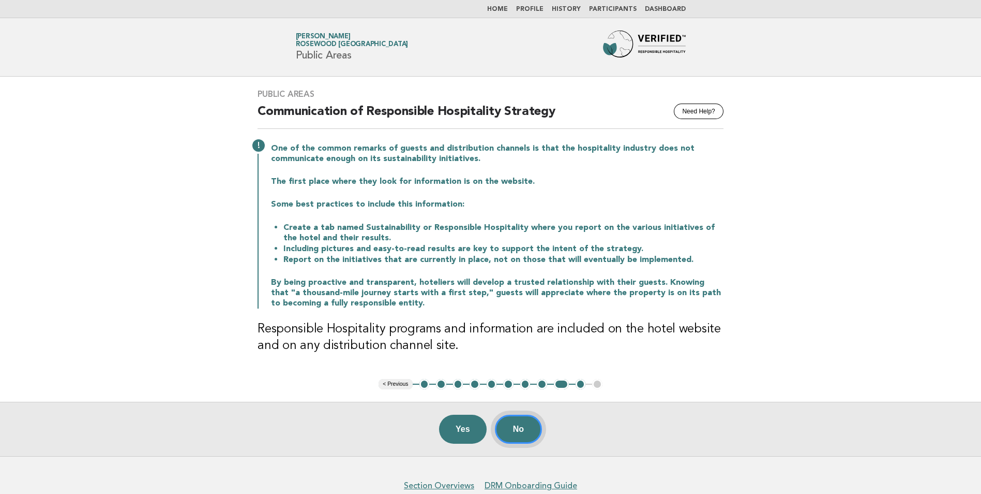
click at [514, 427] on button "No" at bounding box center [518, 428] width 47 height 29
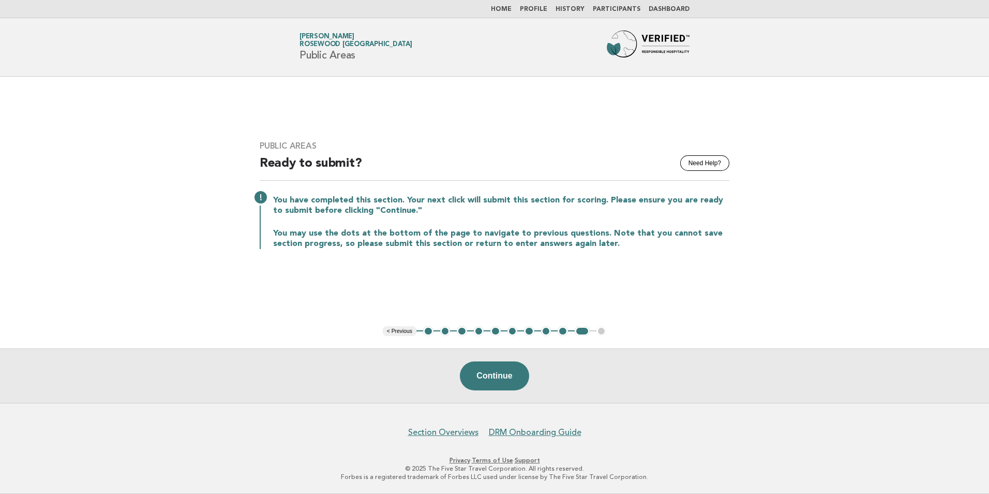
click at [427, 330] on button "1" at bounding box center [428, 331] width 10 height 10
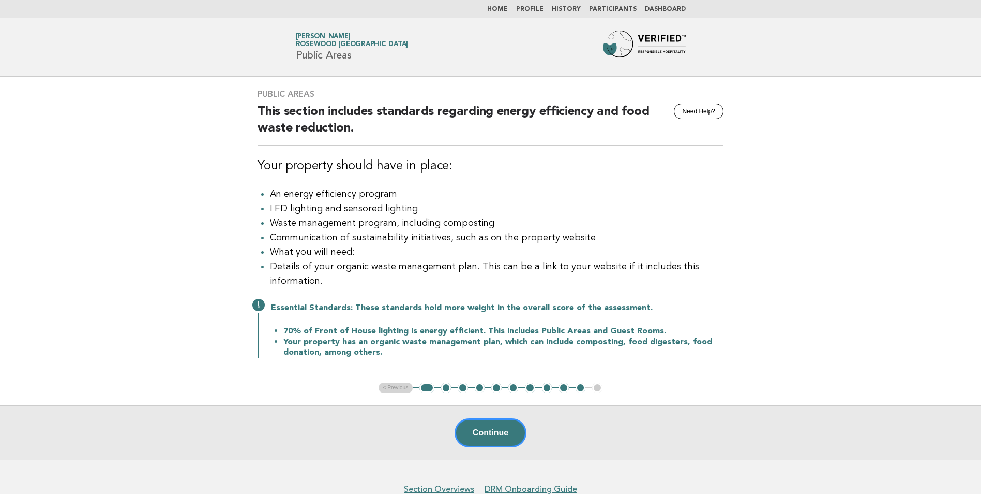
click at [444, 392] on button "2" at bounding box center [446, 387] width 10 height 10
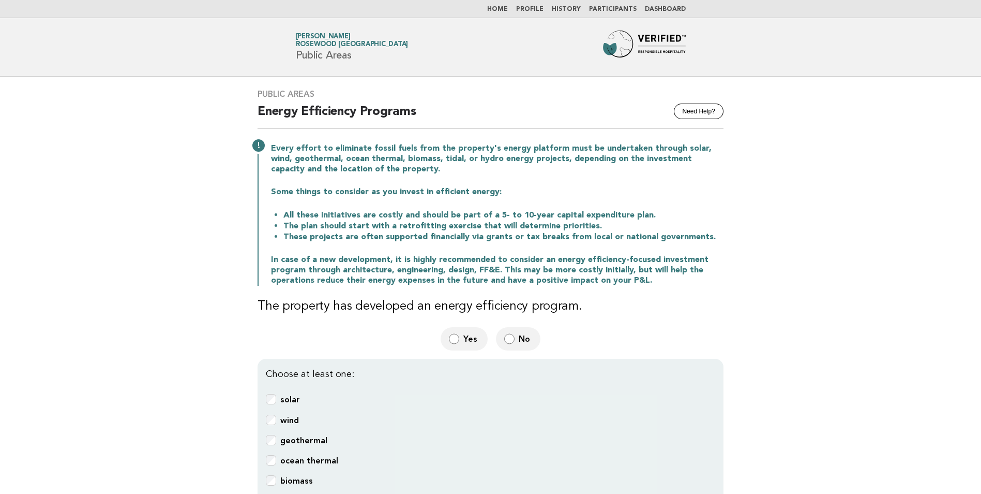
click at [505, 12] on link "Home" at bounding box center [497, 9] width 21 height 6
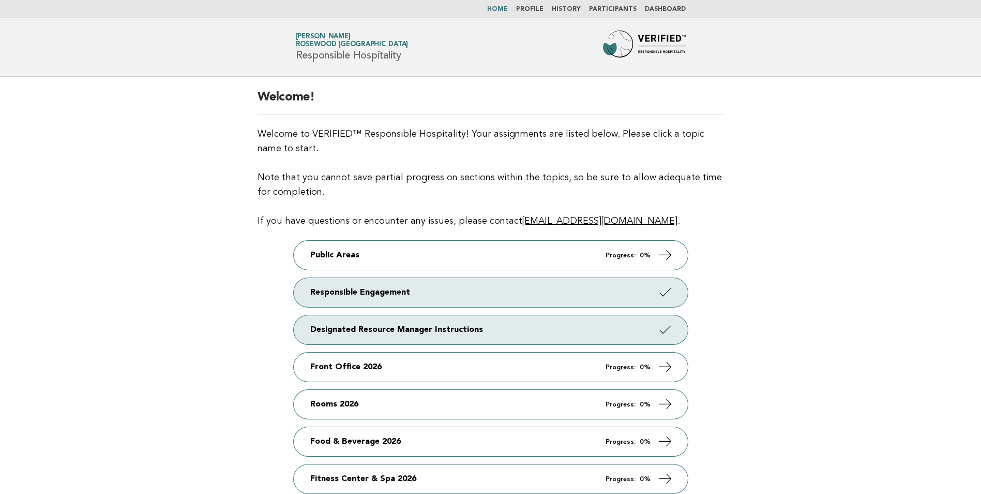
click at [661, 10] on link "Dashboard" at bounding box center [665, 9] width 41 height 6
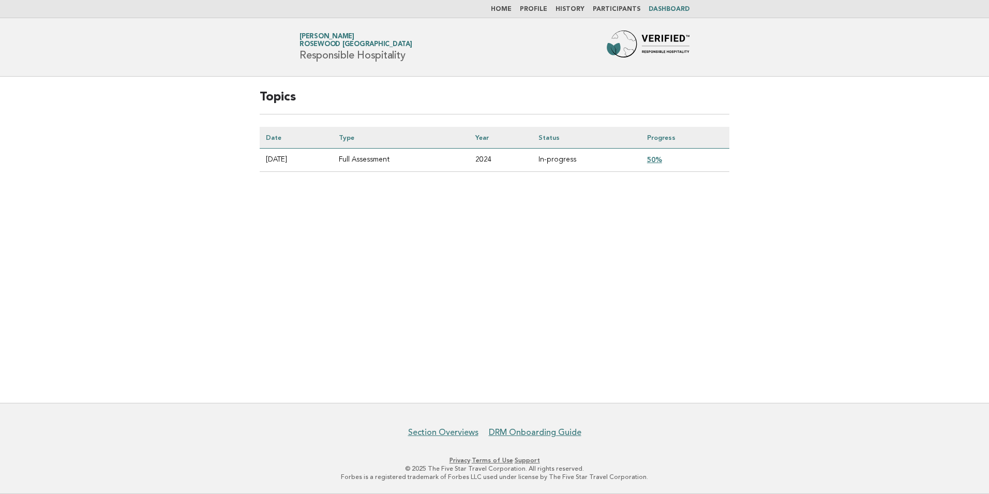
click at [662, 157] on link "50%" at bounding box center [654, 159] width 15 height 8
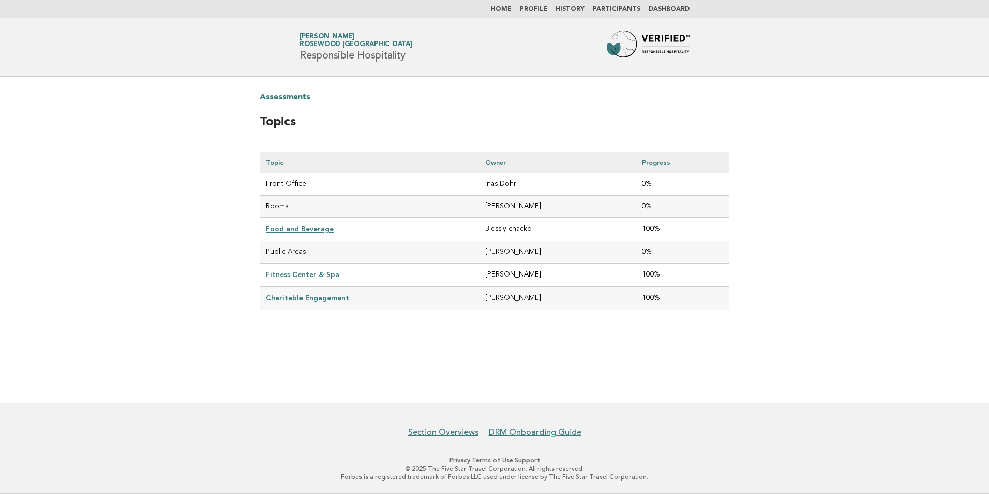
click at [547, 9] on link "Profile" at bounding box center [533, 9] width 27 height 6
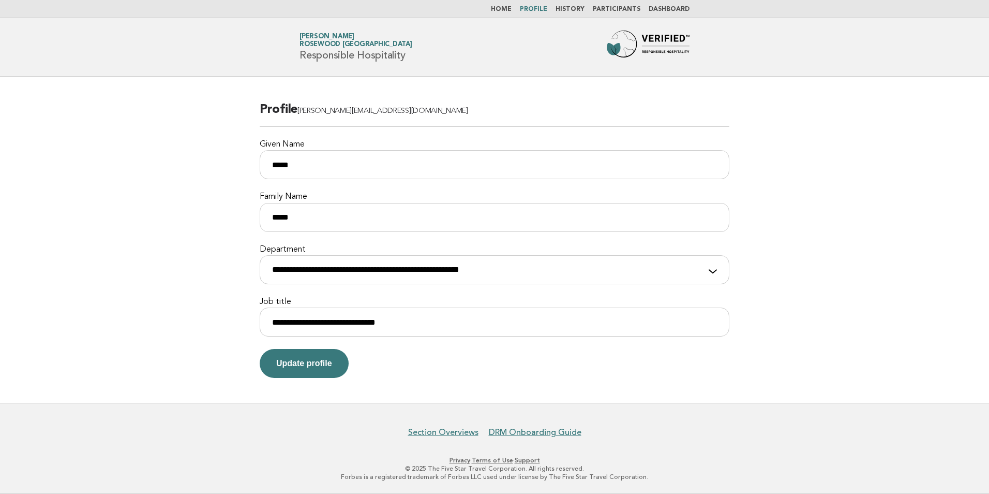
click at [576, 6] on link "History" at bounding box center [570, 9] width 29 height 6
